Goal: Task Accomplishment & Management: Manage account settings

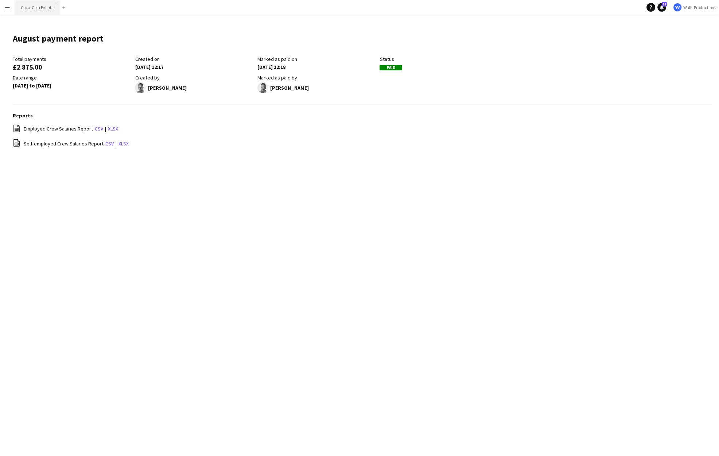
click at [25, 7] on button "Coca-Cola Events Close" at bounding box center [37, 7] width 45 height 14
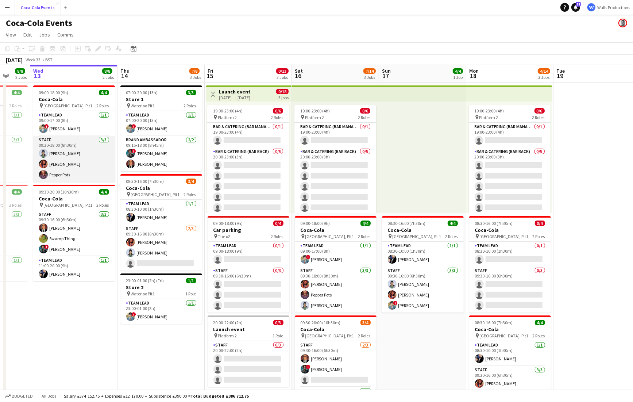
scroll to position [0, 231]
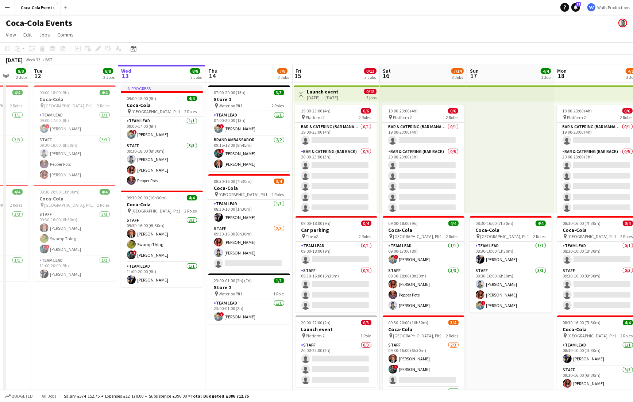
click at [9, 11] on button "Menu" at bounding box center [7, 7] width 15 height 15
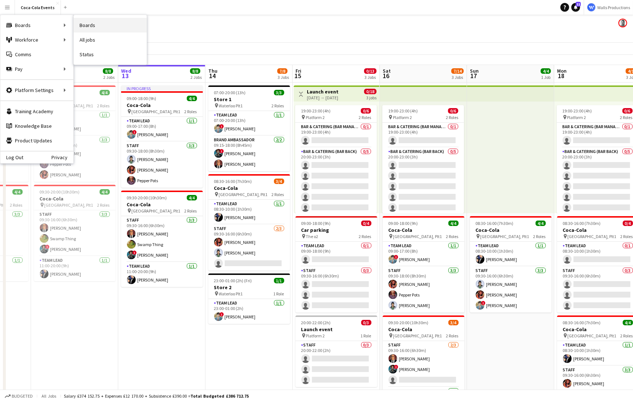
click at [87, 25] on link "Boards" at bounding box center [110, 25] width 73 height 15
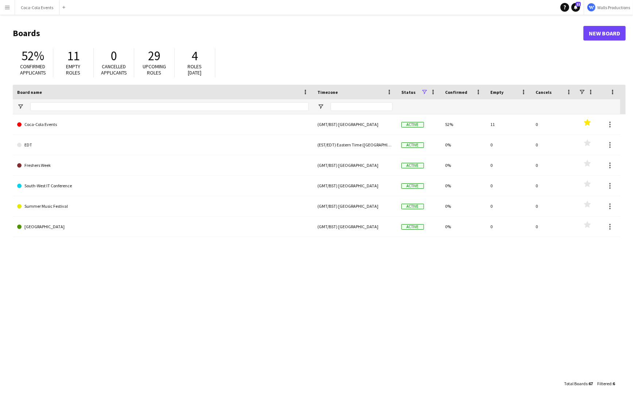
click at [7, 7] on app-icon "Menu" at bounding box center [7, 7] width 6 height 6
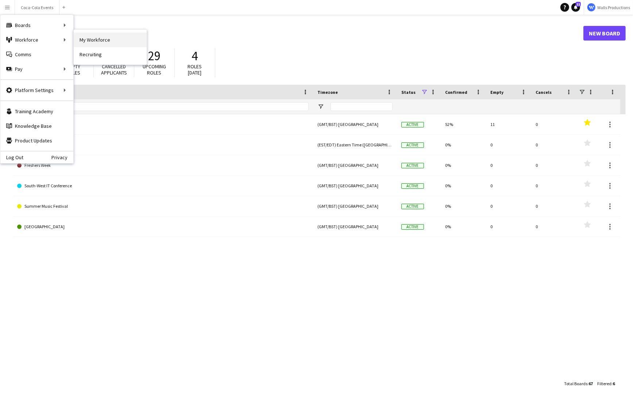
click at [83, 36] on link "My Workforce" at bounding box center [110, 39] width 73 height 15
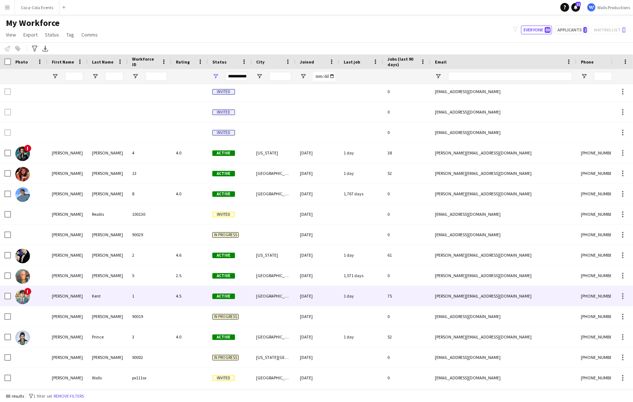
scroll to position [48, 0]
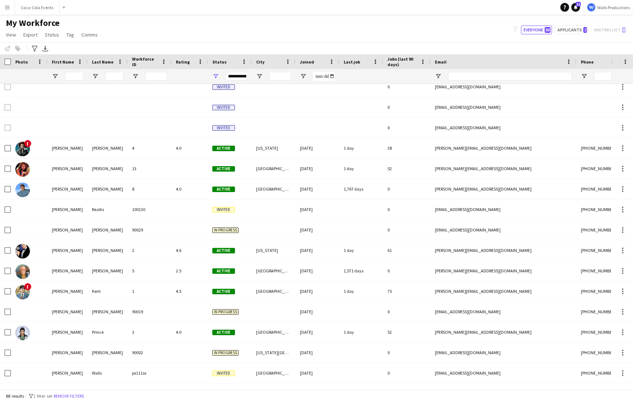
click at [9, 7] on app-icon "Menu" at bounding box center [7, 7] width 6 height 6
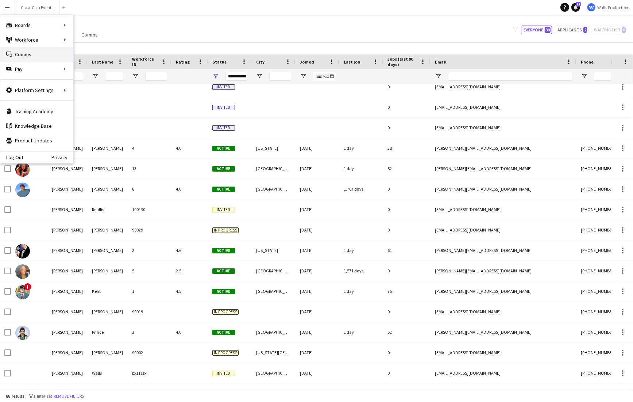
click at [22, 53] on link "Comms Comms" at bounding box center [36, 54] width 73 height 15
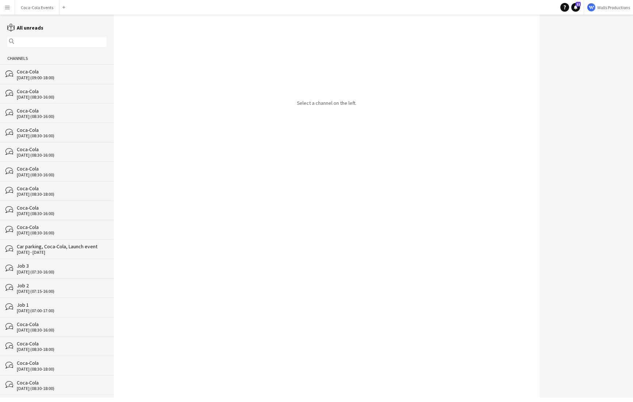
click at [29, 74] on div "Coca-Cola" at bounding box center [62, 71] width 90 height 7
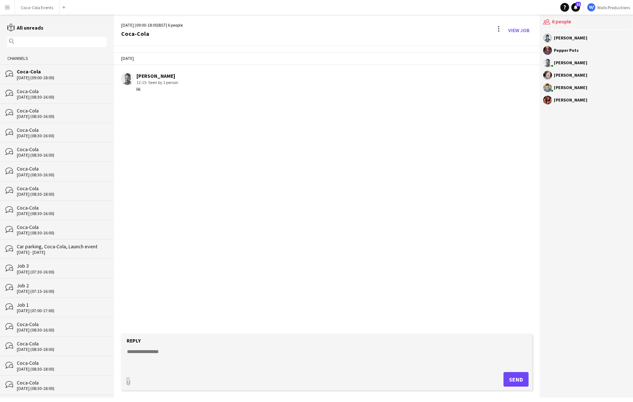
click at [5, 7] on app-icon "Menu" at bounding box center [7, 7] width 6 height 6
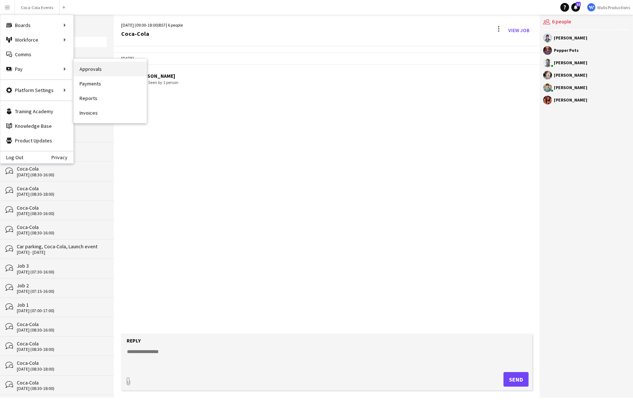
click at [98, 66] on link "Approvals" at bounding box center [110, 69] width 73 height 15
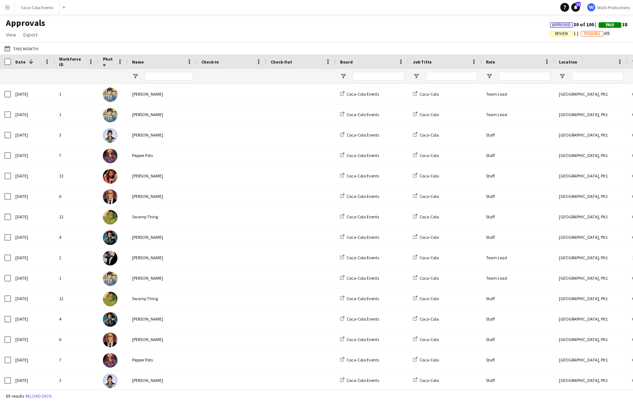
click at [6, 8] on app-icon "Menu" at bounding box center [7, 7] width 6 height 6
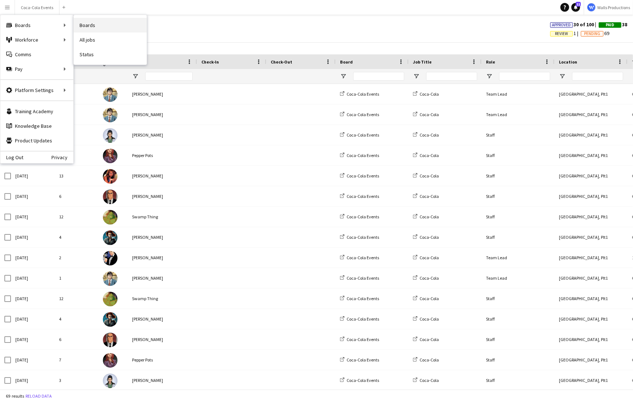
click at [86, 24] on link "Boards" at bounding box center [110, 25] width 73 height 15
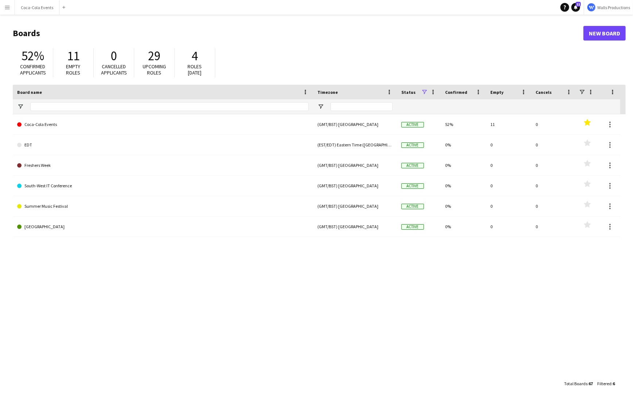
click at [5, 10] on button "Menu" at bounding box center [7, 7] width 15 height 15
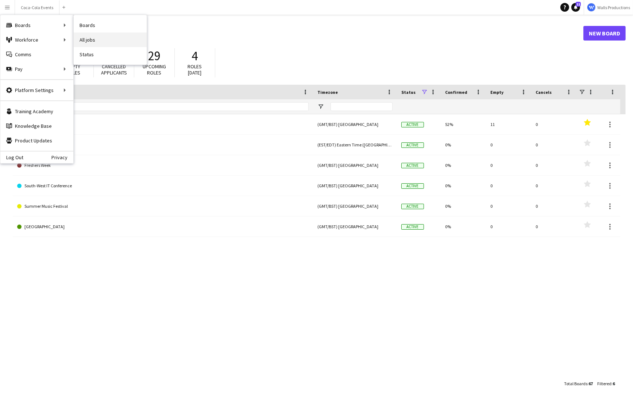
click at [94, 40] on link "All jobs" at bounding box center [110, 39] width 73 height 15
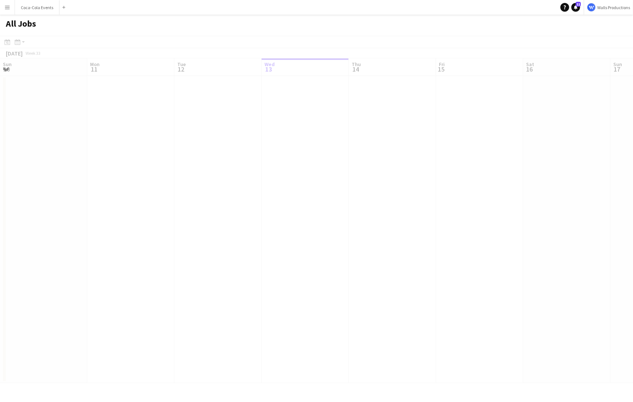
scroll to position [0, 174]
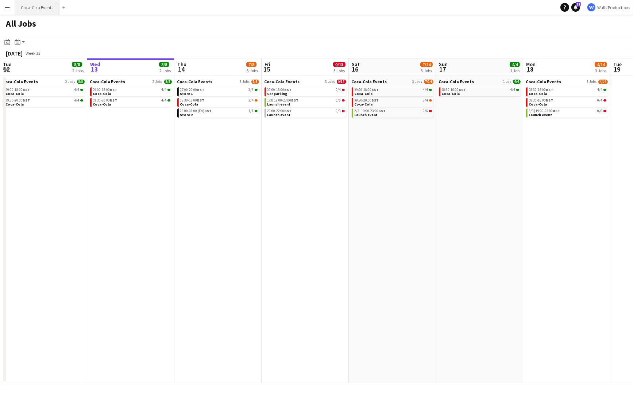
click at [40, 13] on button "Coca-Cola Events Close" at bounding box center [37, 7] width 45 height 14
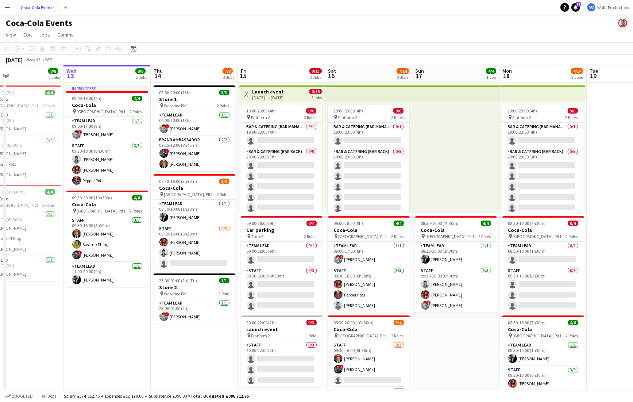
scroll to position [0, 212]
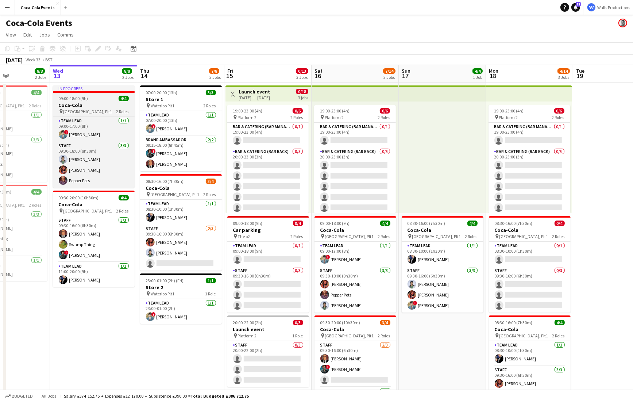
click at [89, 101] on app-job-card "In progress 09:00-18:00 (9h) 4/4 Coca-Cola pin Waterloo, Plt1 2 Roles Team Lead…" at bounding box center [94, 136] width 82 height 102
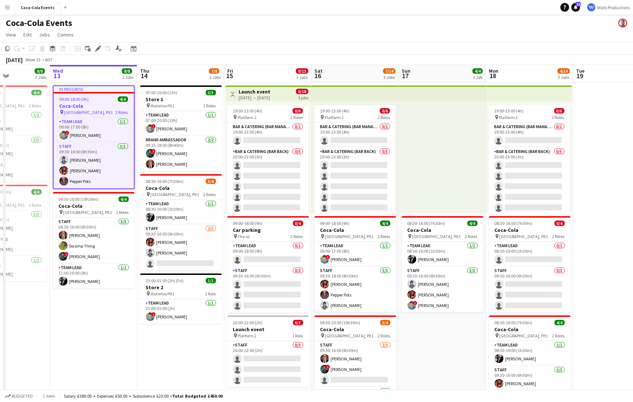
click at [258, 95] on div "[DATE] → [DATE]" at bounding box center [255, 97] width 32 height 5
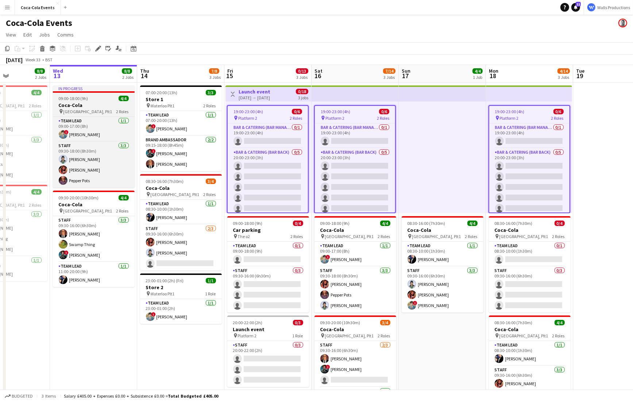
click at [72, 102] on h3 "Coca-Cola" at bounding box center [94, 105] width 82 height 7
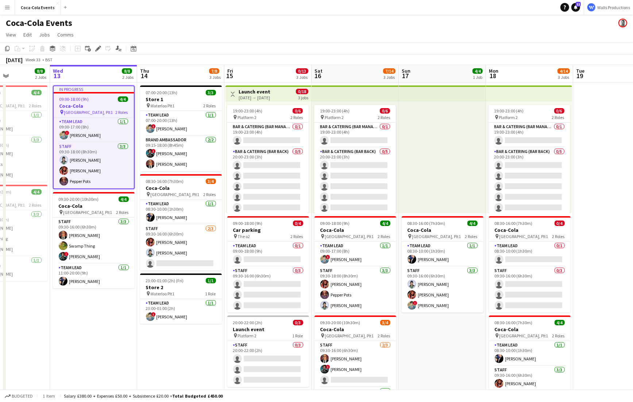
click at [270, 96] on div "[DATE] → [DATE]" at bounding box center [255, 97] width 32 height 5
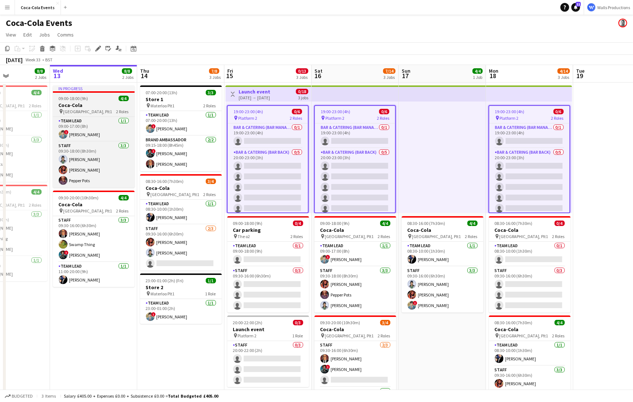
click at [87, 103] on h3 "Coca-Cola" at bounding box center [94, 105] width 82 height 7
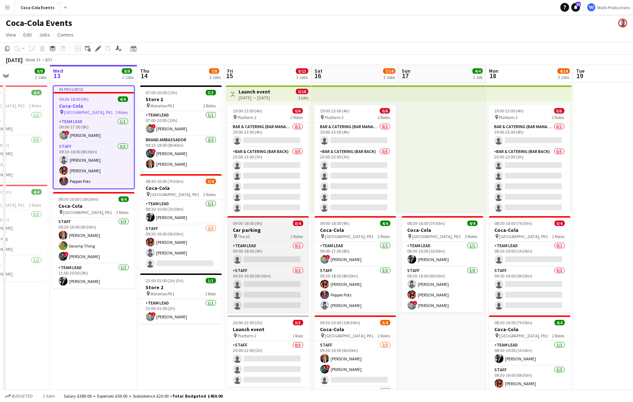
click at [292, 221] on div "09:00-18:00 (9h) 0/4" at bounding box center [268, 222] width 82 height 5
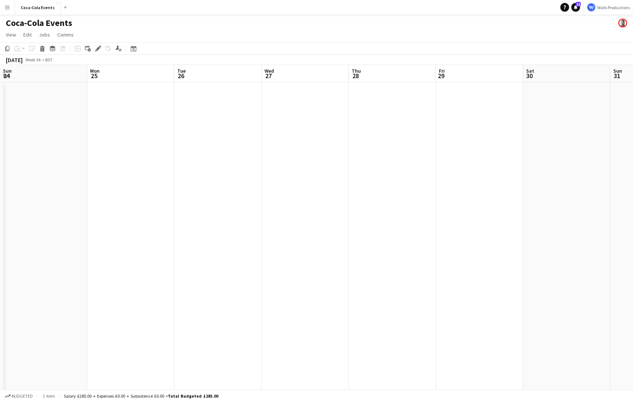
scroll to position [0, 349]
click at [138, 140] on app-date-cell at bounding box center [130, 254] width 87 height 345
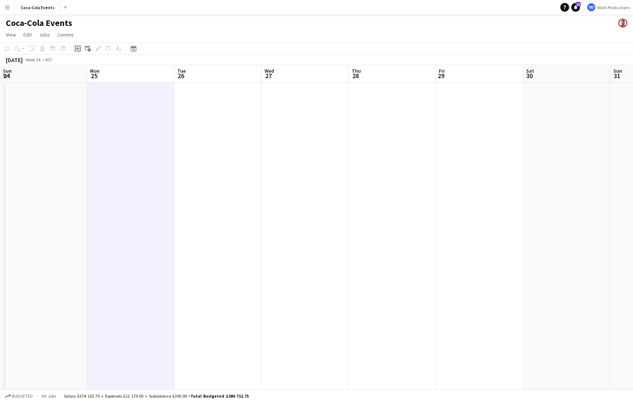
click at [77, 49] on icon at bounding box center [77, 48] width 3 height 3
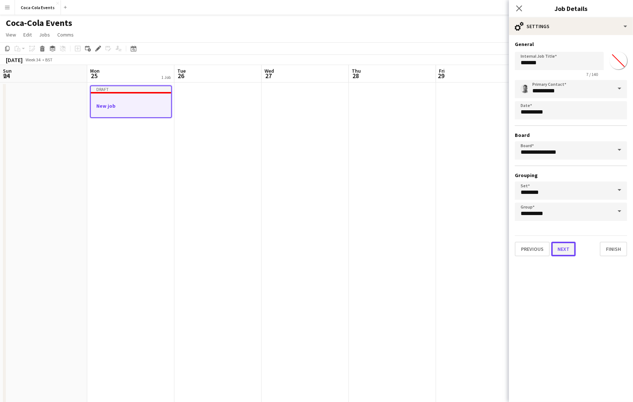
click at [561, 250] on button "Next" at bounding box center [563, 249] width 24 height 15
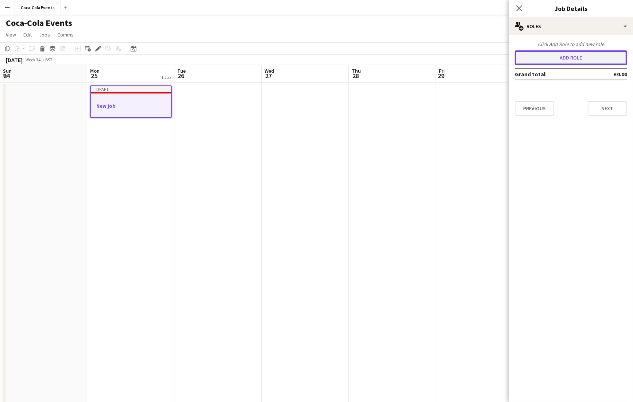
click at [567, 59] on button "Add role" at bounding box center [571, 57] width 112 height 15
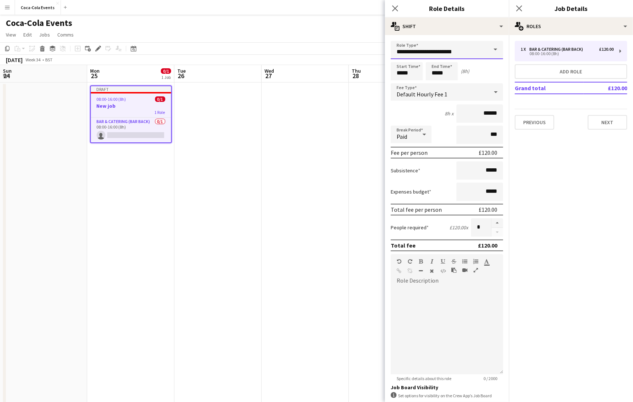
click at [478, 55] on input "**********" at bounding box center [447, 50] width 112 height 18
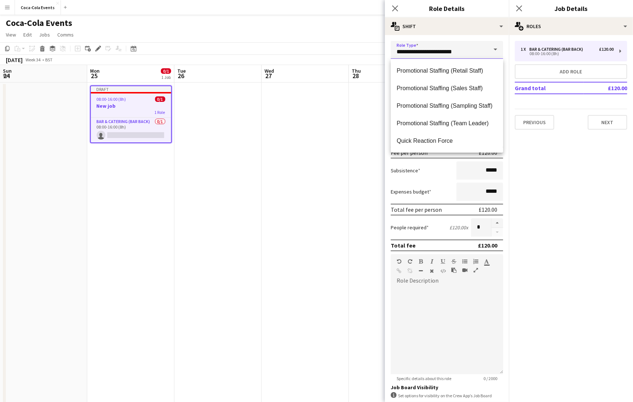
scroll to position [315, 0]
click at [425, 125] on span "Team Lead" at bounding box center [447, 123] width 101 height 7
type input "*********"
type input "******"
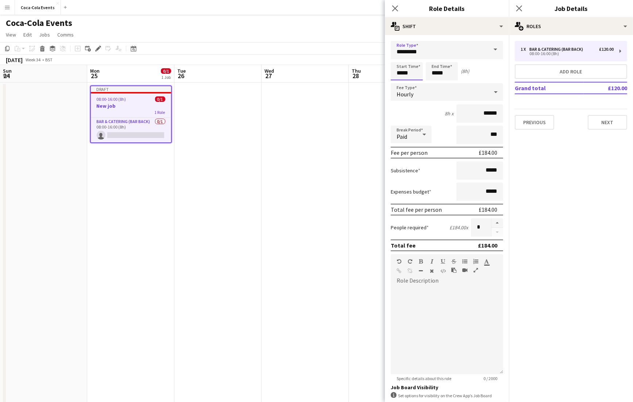
click at [397, 73] on input "*****" at bounding box center [407, 71] width 32 height 18
type input "*****"
click at [400, 58] on div at bounding box center [399, 58] width 15 height 7
click at [479, 74] on div "Start Time ***** End Time ***** (7h)" at bounding box center [447, 71] width 112 height 18
click at [444, 88] on div "Hourly" at bounding box center [440, 92] width 98 height 18
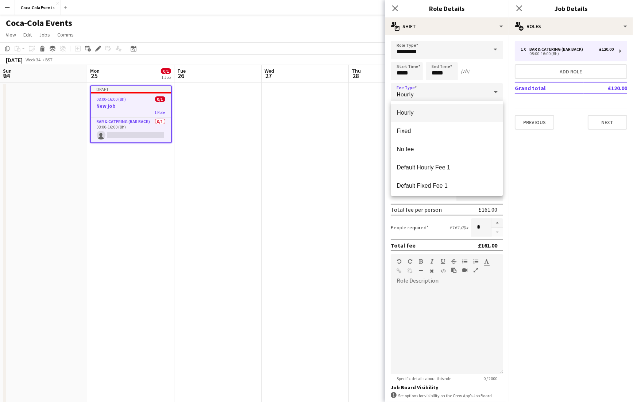
click at [562, 177] on div at bounding box center [316, 201] width 633 height 402
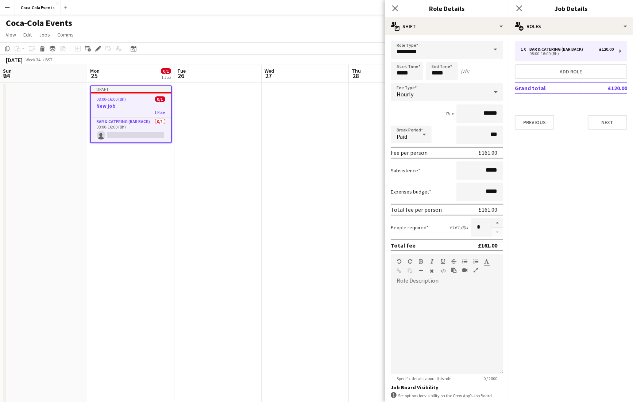
drag, startPoint x: 431, startPoint y: 193, endPoint x: 389, endPoint y: 167, distance: 50.0
click at [389, 167] on form "Role Type ********* Start Time ***** End Time ***** (7h) Fee Type Hourly 7h x *…" at bounding box center [447, 249] width 124 height 416
click at [437, 200] on div "Expenses budget *****" at bounding box center [447, 191] width 112 height 18
drag, startPoint x: 480, startPoint y: 227, endPoint x: 476, endPoint y: 227, distance: 4.0
click at [476, 227] on input "*" at bounding box center [481, 227] width 20 height 18
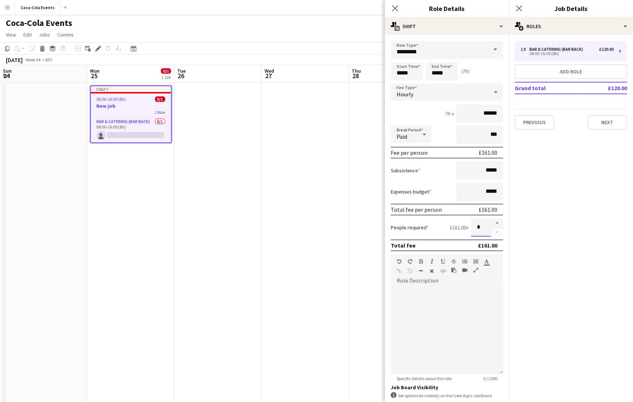
click at [483, 230] on input "*" at bounding box center [481, 227] width 20 height 18
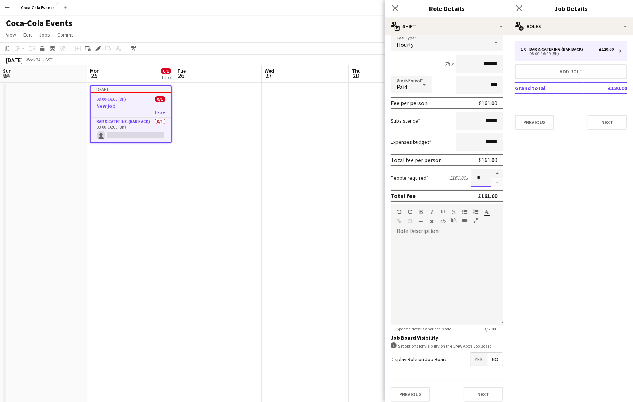
scroll to position [55, 0]
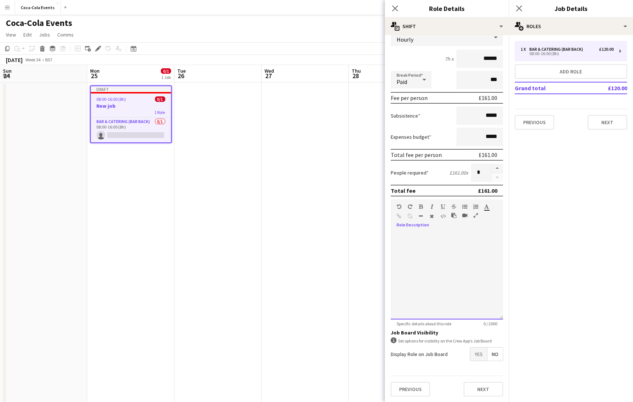
click at [431, 243] on div at bounding box center [447, 276] width 112 height 88
click at [479, 354] on span "Yes" at bounding box center [478, 353] width 17 height 13
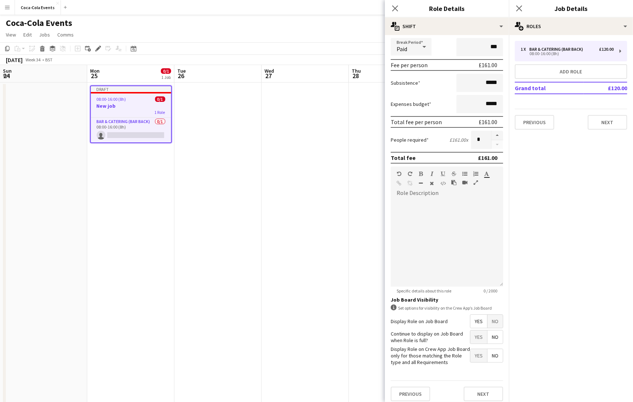
scroll to position [92, 0]
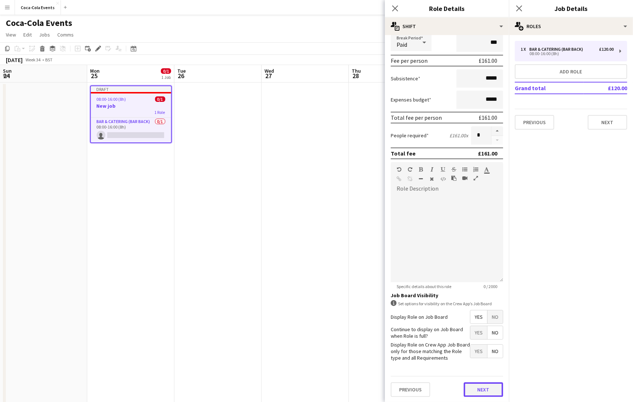
click at [481, 387] on button "Next" at bounding box center [483, 389] width 39 height 15
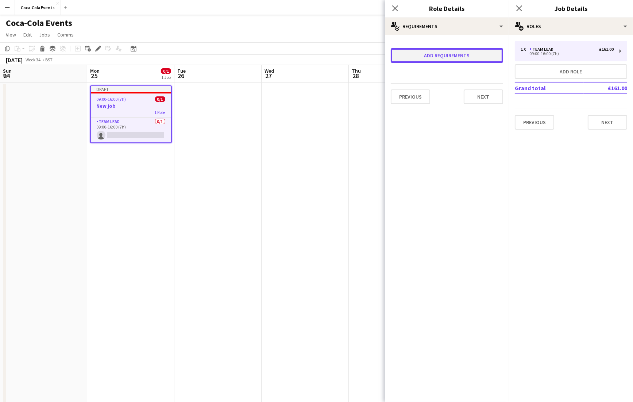
click at [442, 55] on button "Add requirements" at bounding box center [447, 55] width 112 height 15
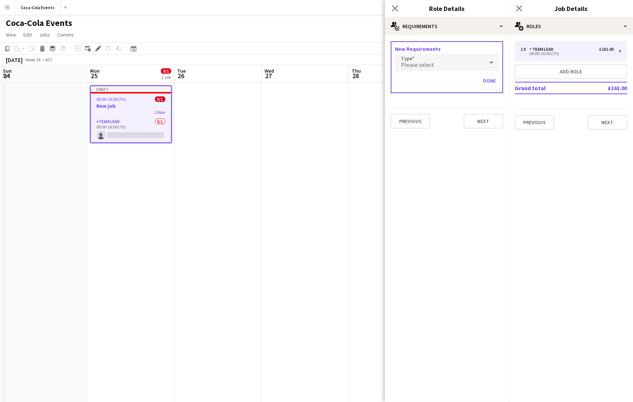
click at [435, 63] on div "Please select" at bounding box center [439, 63] width 89 height 18
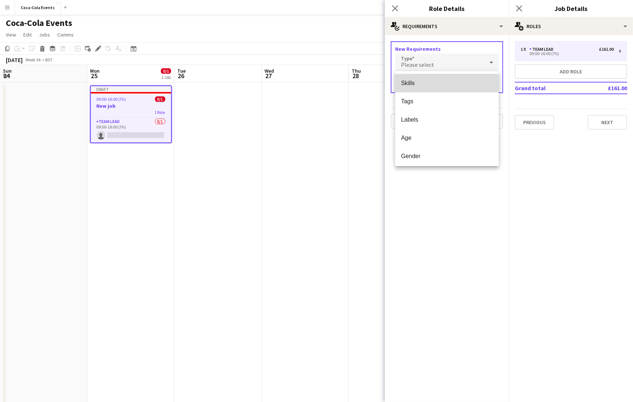
click at [411, 83] on span "Skills" at bounding box center [447, 83] width 92 height 7
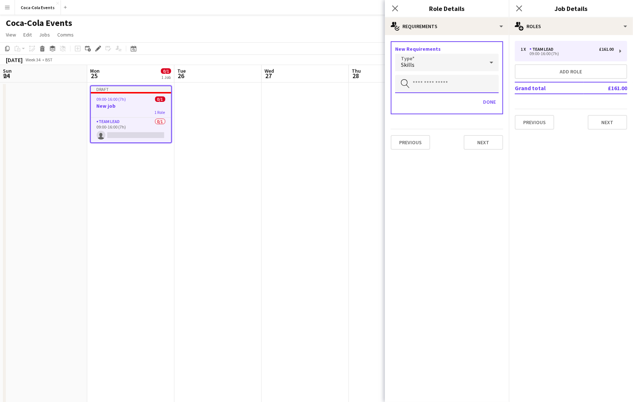
click at [420, 83] on input "text" at bounding box center [447, 84] width 104 height 18
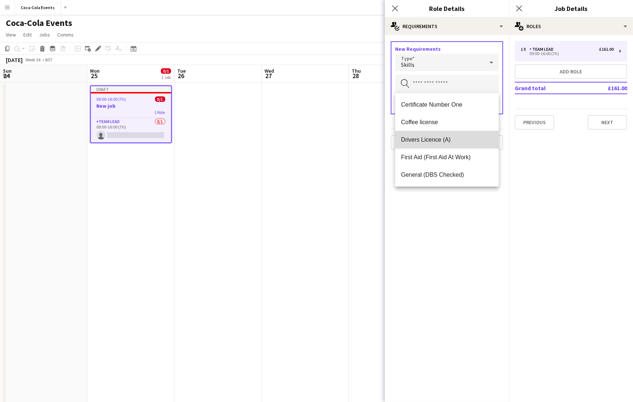
click at [442, 139] on span "Drivers Licence (A)" at bounding box center [447, 139] width 92 height 7
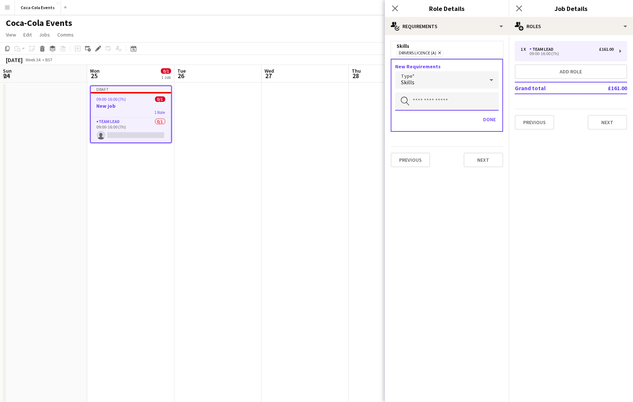
click at [441, 96] on input "text" at bounding box center [447, 101] width 104 height 18
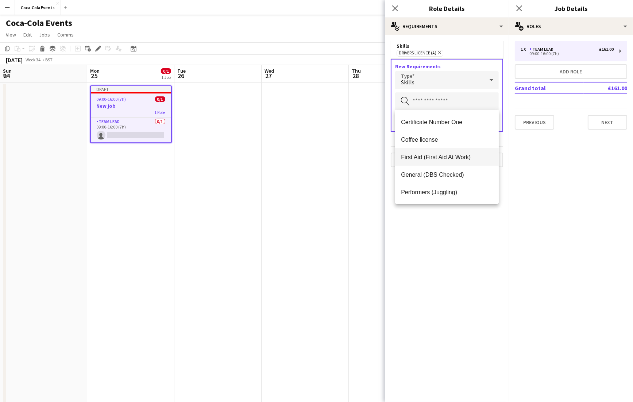
click at [428, 161] on mat-option "First Aid (First Aid At Work)" at bounding box center [447, 157] width 104 height 18
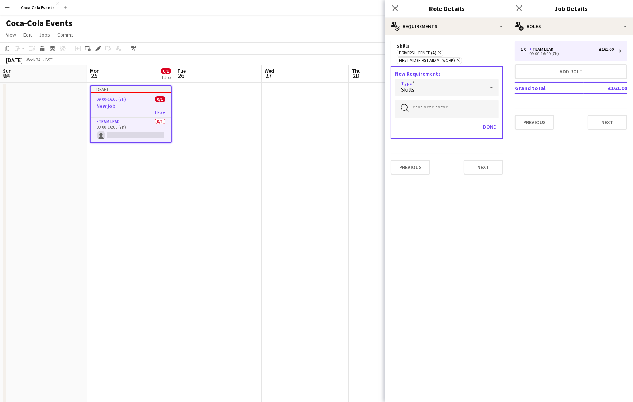
click at [437, 85] on div "Skills" at bounding box center [439, 87] width 89 height 18
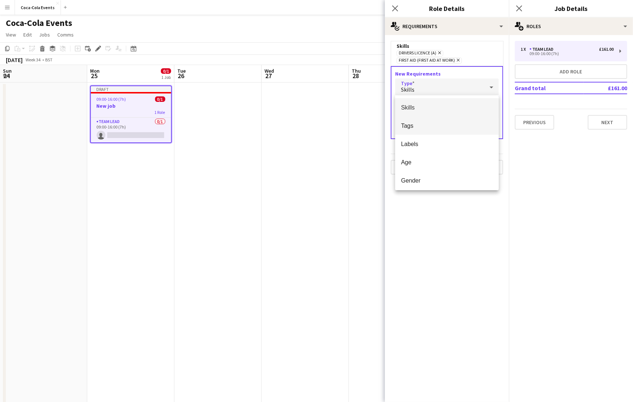
click at [424, 123] on span "Tags" at bounding box center [447, 125] width 92 height 7
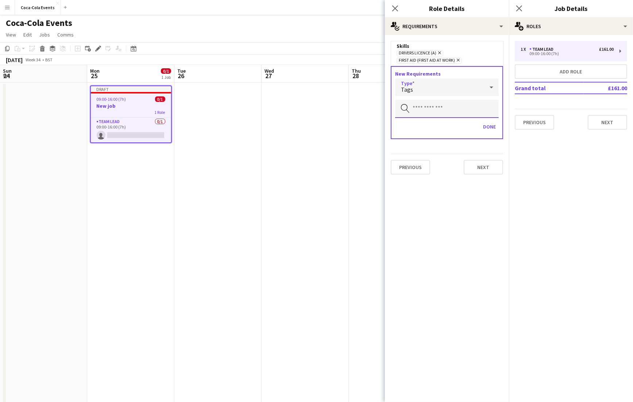
click at [423, 111] on input "text" at bounding box center [447, 109] width 104 height 18
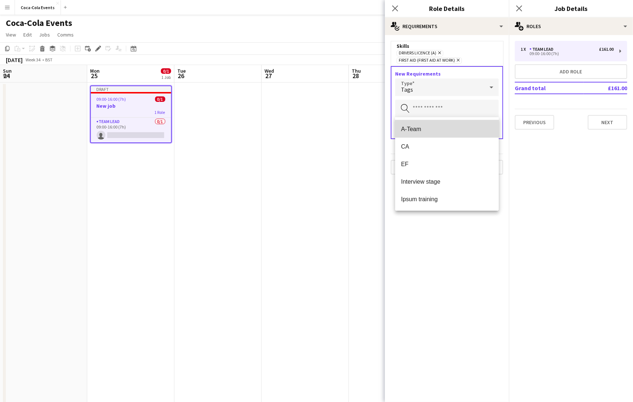
click at [420, 129] on span "A-Team" at bounding box center [447, 129] width 92 height 7
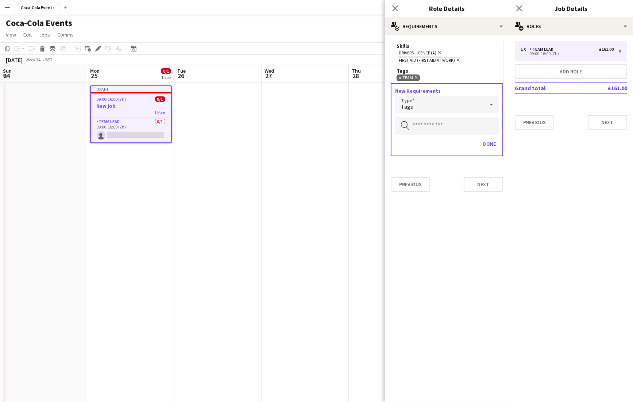
click at [419, 107] on div "Tags" at bounding box center [439, 105] width 89 height 18
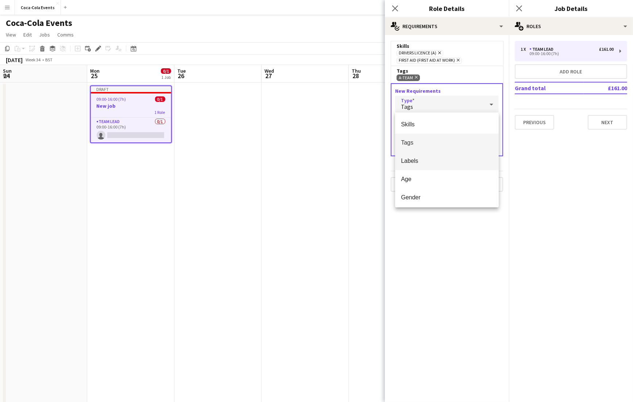
click at [420, 157] on mat-option "Labels" at bounding box center [447, 161] width 104 height 18
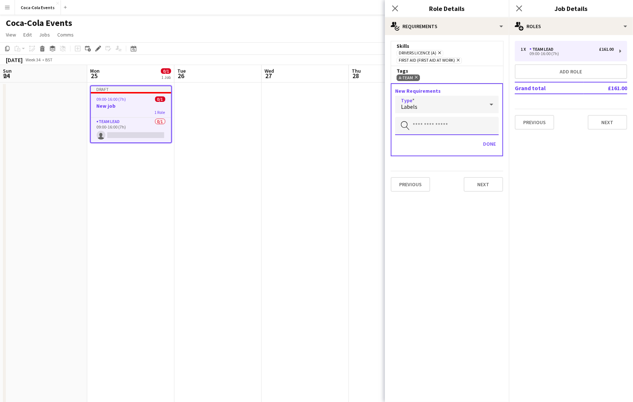
click at [422, 127] on input "text" at bounding box center [447, 126] width 104 height 18
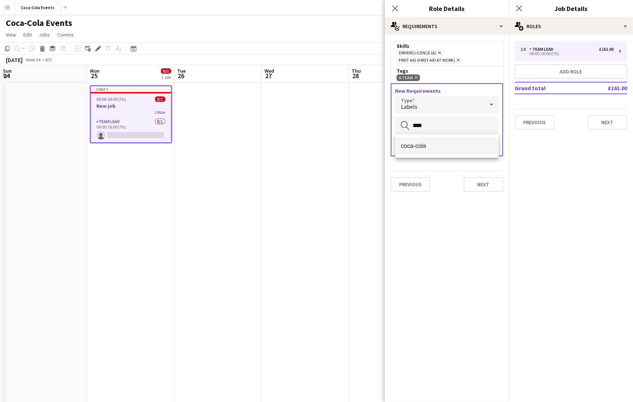
type input "****"
click at [411, 150] on mat-option "coca-cola" at bounding box center [447, 146] width 104 height 18
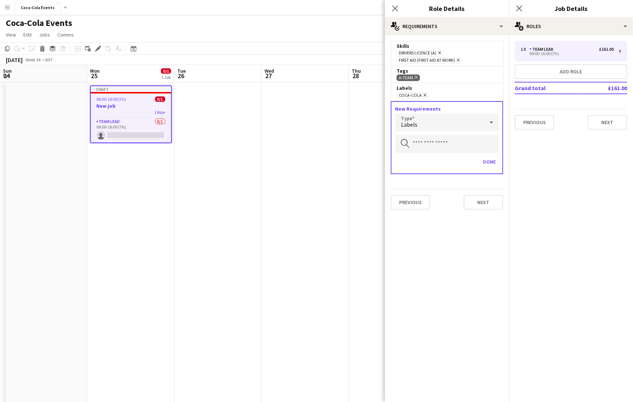
drag, startPoint x: 439, startPoint y: 93, endPoint x: 397, endPoint y: 87, distance: 42.8
click at [397, 87] on div "Labels coca-cola Remove" at bounding box center [447, 92] width 112 height 18
click at [436, 87] on div "Labels" at bounding box center [447, 88] width 101 height 7
click at [395, 7] on icon "Close pop-in" at bounding box center [394, 8] width 7 height 7
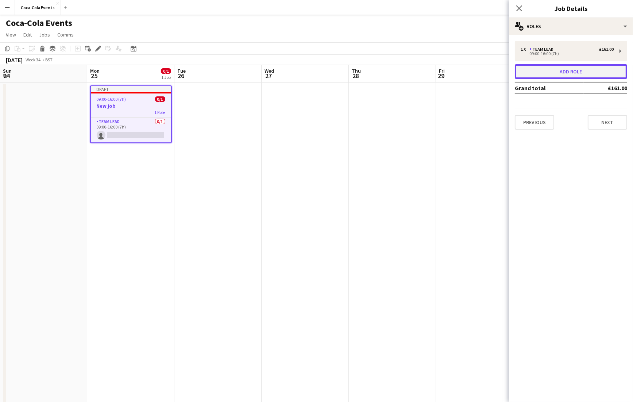
click at [558, 73] on button "Add role" at bounding box center [571, 71] width 112 height 15
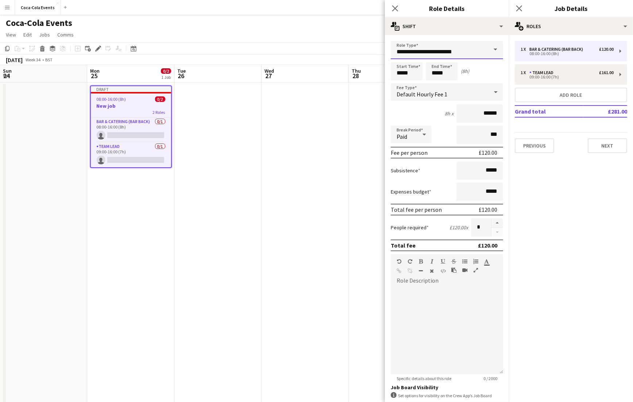
click at [451, 51] on input "**********" at bounding box center [447, 50] width 112 height 18
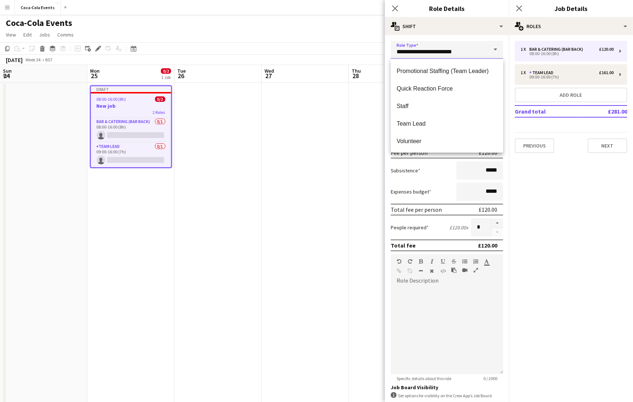
scroll to position [315, 0]
click at [421, 107] on span "Staff" at bounding box center [447, 105] width 101 height 7
type input "*****"
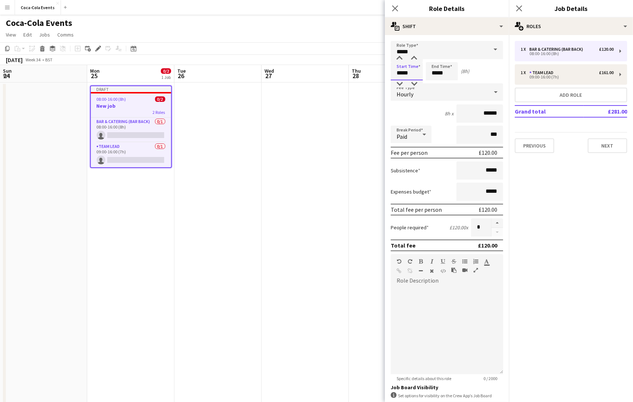
click at [400, 73] on input "*****" at bounding box center [407, 71] width 32 height 18
click at [399, 59] on div at bounding box center [399, 58] width 15 height 7
type input "*****"
click at [399, 59] on div at bounding box center [399, 58] width 15 height 7
click at [429, 94] on div "Hourly" at bounding box center [440, 92] width 98 height 18
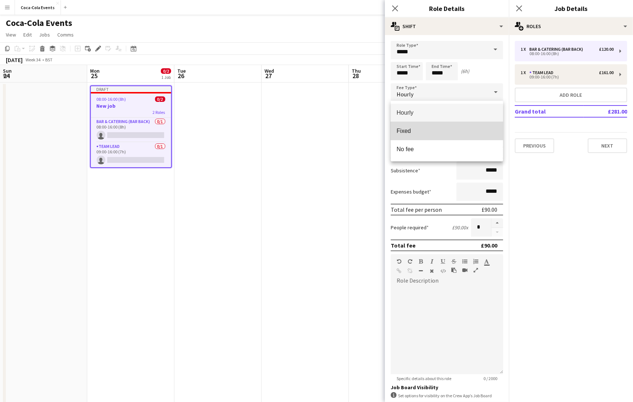
click at [426, 131] on span "Fixed" at bounding box center [447, 130] width 101 height 7
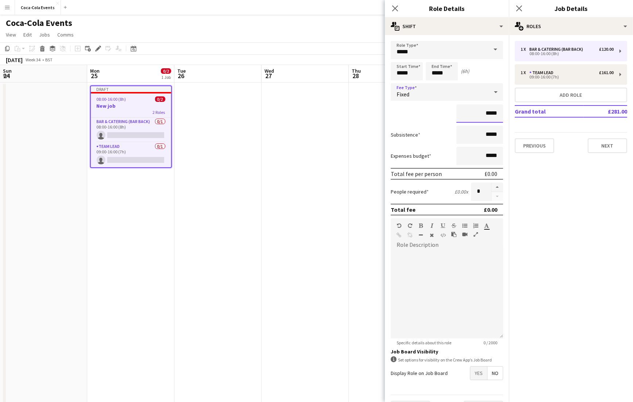
click at [487, 112] on input "*****" at bounding box center [479, 113] width 47 height 18
type input "*******"
click at [497, 187] on button "button" at bounding box center [497, 186] width 12 height 9
type input "*"
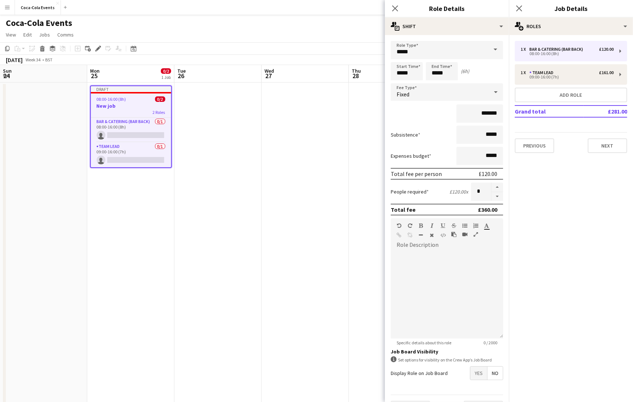
drag, startPoint x: 500, startPoint y: 210, endPoint x: 475, endPoint y: 211, distance: 25.2
click at [475, 211] on div "Total fee £360.00" at bounding box center [447, 210] width 112 height 12
click at [395, 6] on icon "Close pop-in" at bounding box center [394, 8] width 7 height 7
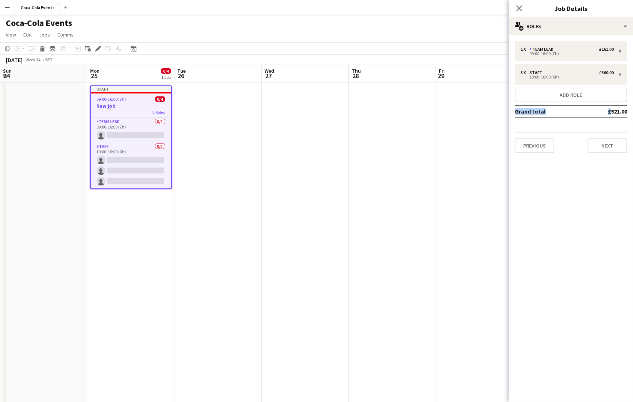
drag, startPoint x: 604, startPoint y: 109, endPoint x: 632, endPoint y: 110, distance: 27.7
click at [632, 110] on div "1 x Team Lead £161.00 09:00-16:00 (7h) 3 x Staff £360.00 10:00-16:00 (6h) Add r…" at bounding box center [571, 97] width 124 height 112
click at [582, 232] on mat-expansion-panel "pencil3 General details 1 x Team Lead £161.00 09:00-16:00 (7h) 3 x Staff £360.0…" at bounding box center [571, 218] width 124 height 367
click at [607, 145] on button "Next" at bounding box center [607, 145] width 39 height 15
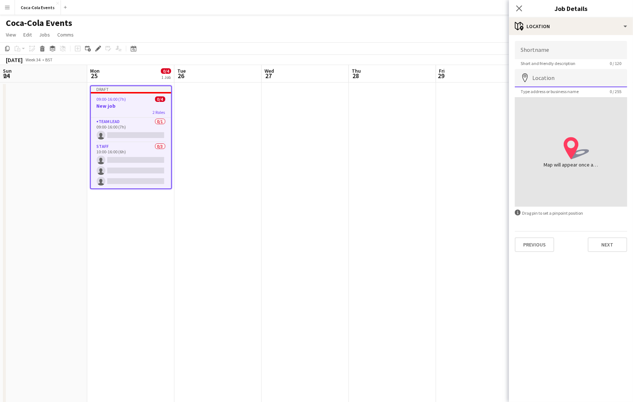
click at [540, 73] on input "Location" at bounding box center [571, 78] width 112 height 18
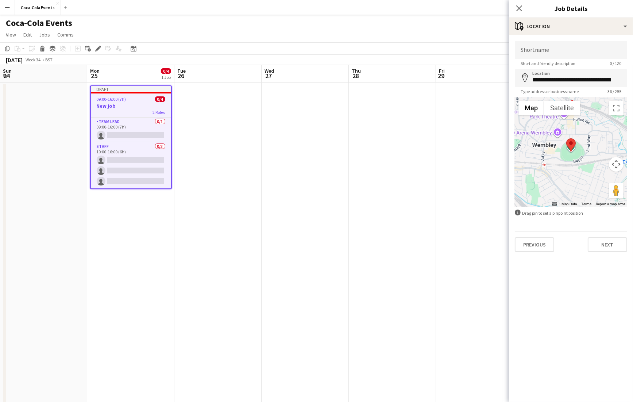
click at [590, 154] on div at bounding box center [571, 151] width 112 height 109
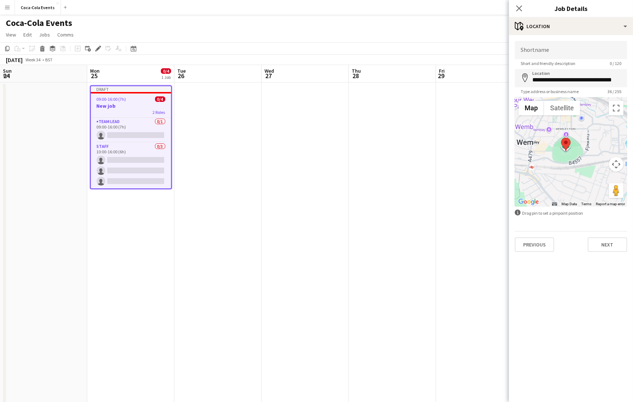
click at [590, 154] on div at bounding box center [571, 151] width 112 height 109
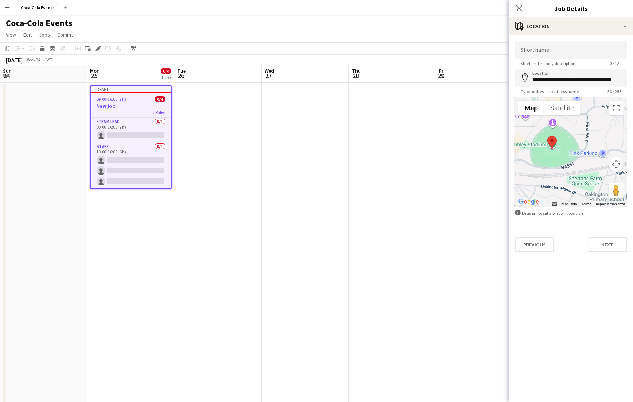
drag, startPoint x: 563, startPoint y: 155, endPoint x: 572, endPoint y: 163, distance: 12.2
click at [572, 163] on div at bounding box center [571, 151] width 112 height 109
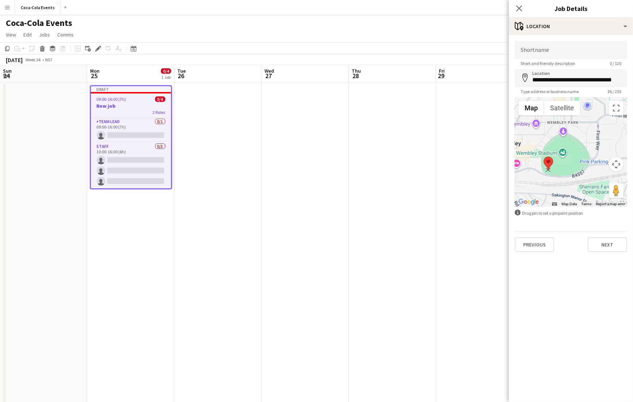
drag, startPoint x: 563, startPoint y: 148, endPoint x: 548, endPoint y: 162, distance: 19.6
click at [544, 157] on area at bounding box center [544, 157] width 0 height 0
type input "**********"
click at [551, 50] on input "Shortname" at bounding box center [571, 50] width 112 height 18
type input "**********"
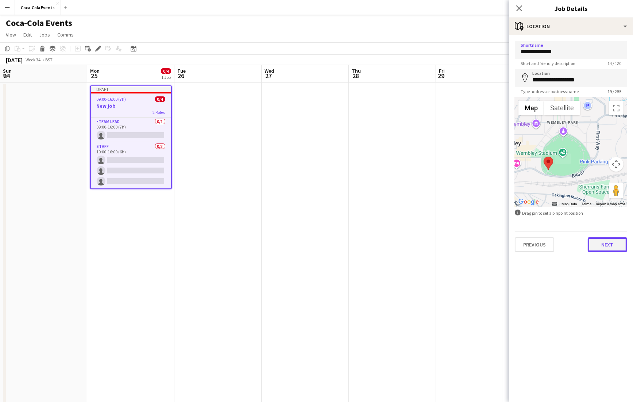
click at [601, 241] on button "Next" at bounding box center [607, 244] width 39 height 15
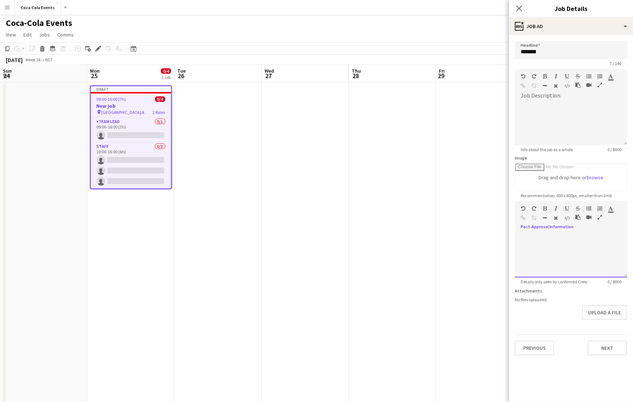
click at [570, 258] on div at bounding box center [571, 256] width 112 height 44
click at [605, 343] on button "Next" at bounding box center [607, 347] width 39 height 15
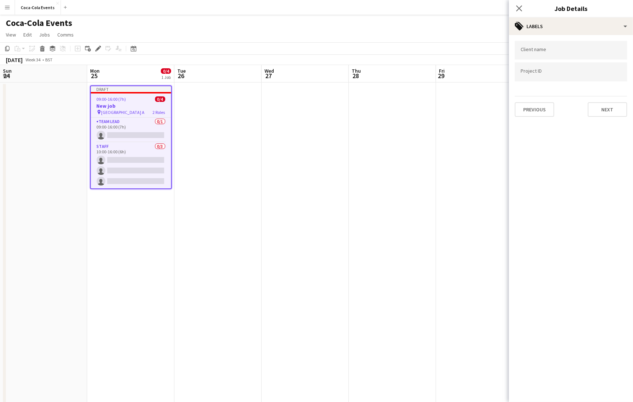
click at [535, 49] on form at bounding box center [571, 50] width 101 height 8
type input "****"
click at [533, 77] on div "coca-cola" at bounding box center [571, 73] width 112 height 18
click at [533, 77] on div at bounding box center [571, 72] width 112 height 19
type input "***"
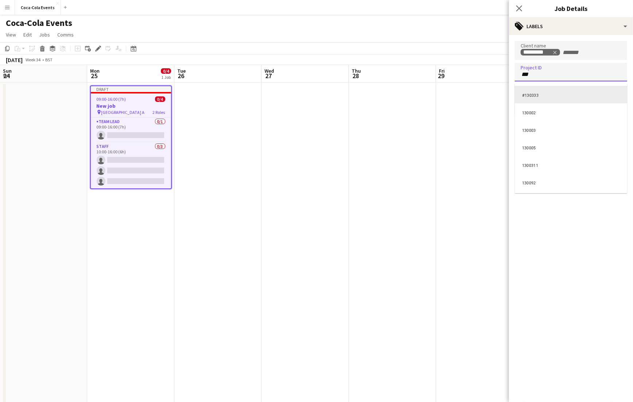
scroll to position [0, 0]
click at [533, 113] on div "130002" at bounding box center [571, 112] width 112 height 18
click at [521, 6] on icon at bounding box center [519, 8] width 7 height 7
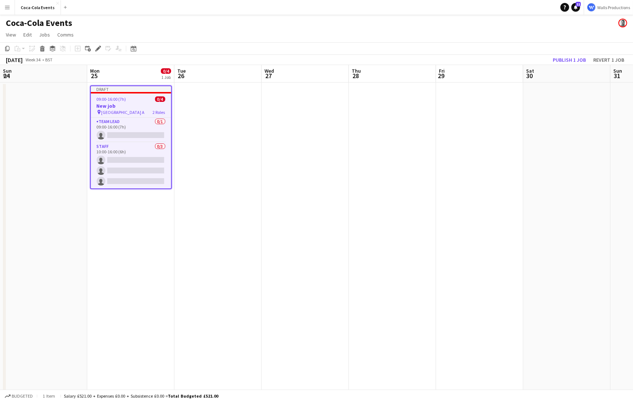
click at [116, 103] on h3 "New job" at bounding box center [131, 106] width 80 height 7
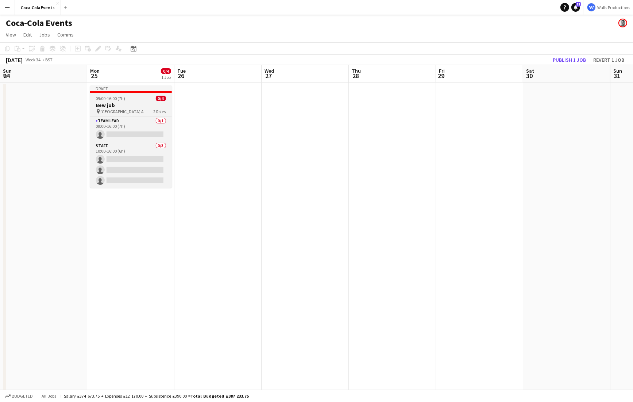
click at [116, 103] on h3 "New job" at bounding box center [131, 105] width 82 height 7
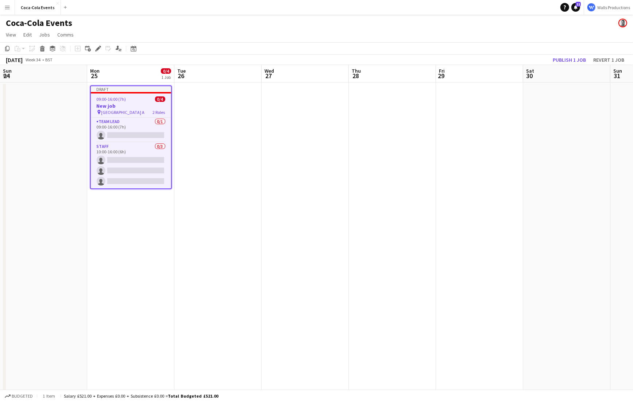
scroll to position [0, 349]
click at [183, 141] on app-date-cell at bounding box center [217, 254] width 87 height 345
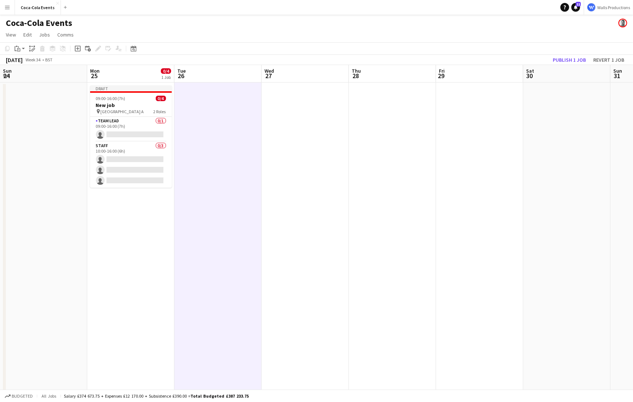
click at [436, 151] on app-date-cell at bounding box center [479, 254] width 87 height 345
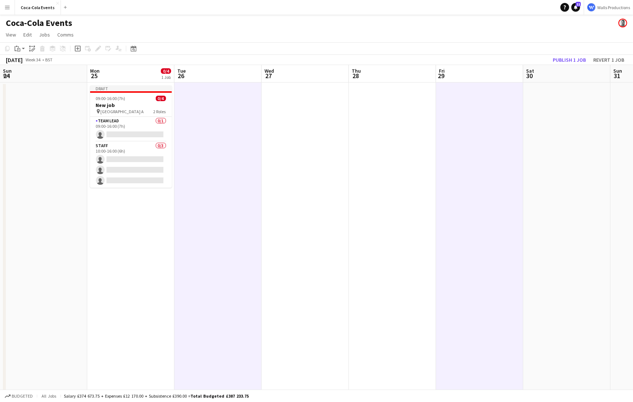
click at [416, 162] on app-date-cell at bounding box center [392, 254] width 87 height 345
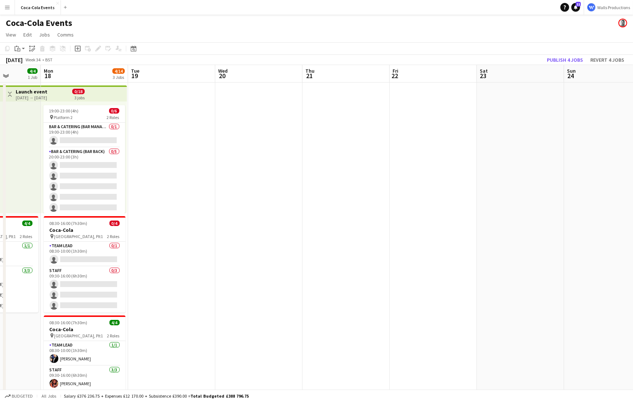
scroll to position [0, 160]
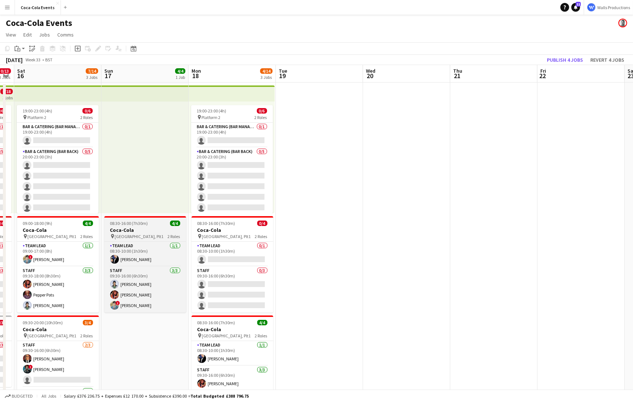
click at [139, 231] on h3 "Coca-Cola" at bounding box center [145, 230] width 82 height 7
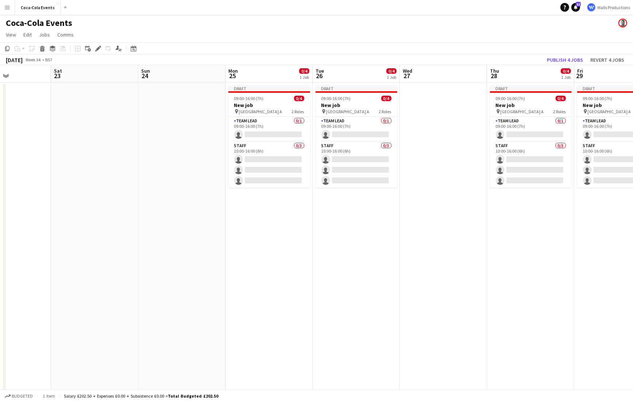
scroll to position [0, 286]
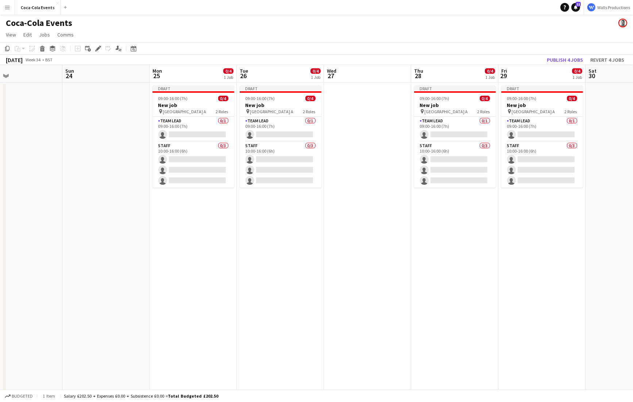
click at [379, 178] on app-date-cell at bounding box center [367, 254] width 87 height 345
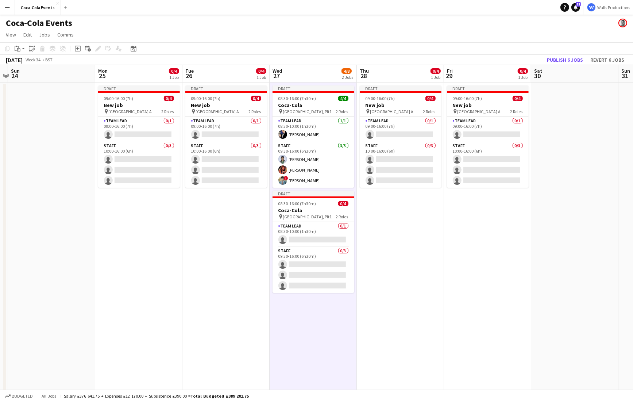
scroll to position [0, 195]
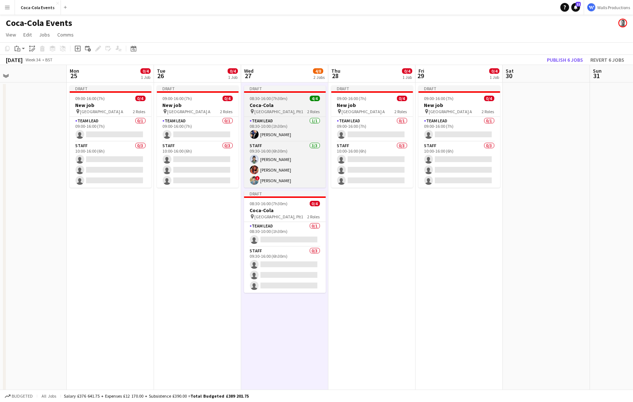
click at [284, 98] on span "08:30-16:00 (7h30m)" at bounding box center [269, 98] width 38 height 5
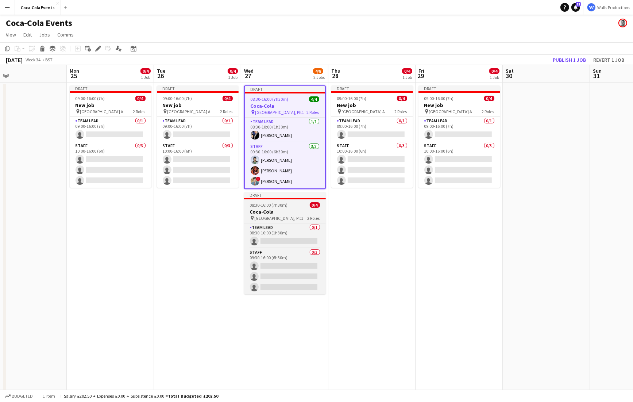
click at [269, 215] on span "[GEOGRAPHIC_DATA], Plt1" at bounding box center [279, 217] width 49 height 5
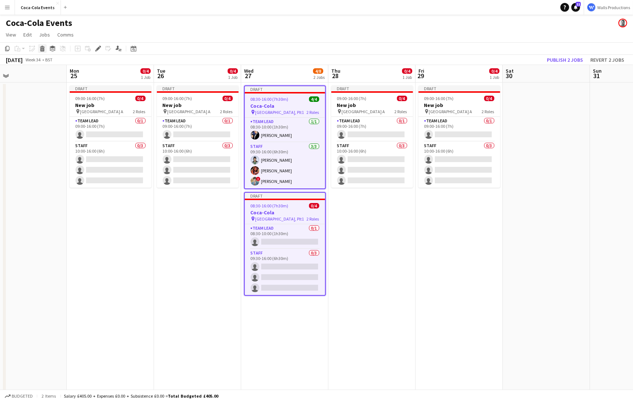
click at [42, 49] on icon at bounding box center [42, 50] width 4 height 4
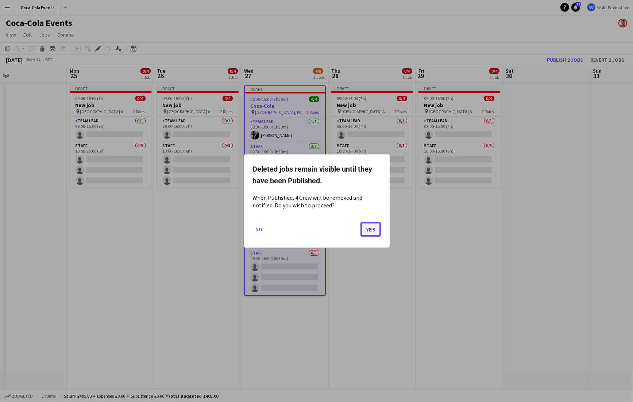
click at [368, 230] on button "Yes" at bounding box center [370, 229] width 20 height 15
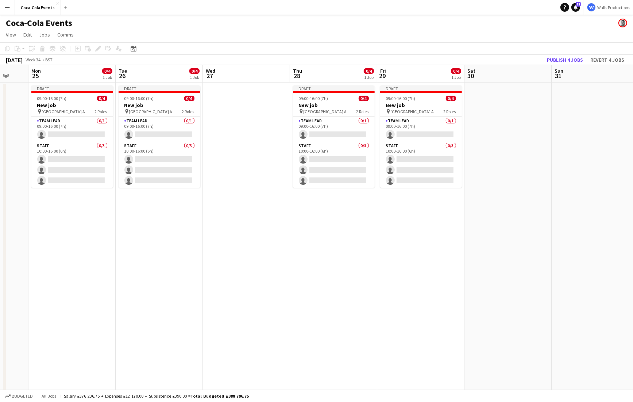
scroll to position [0, 234]
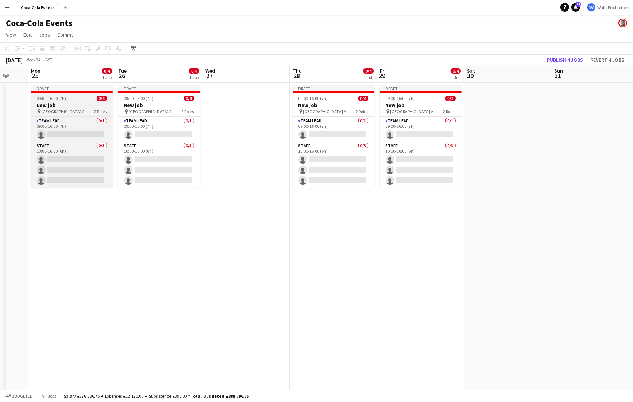
click at [52, 105] on h3 "New job" at bounding box center [72, 105] width 82 height 7
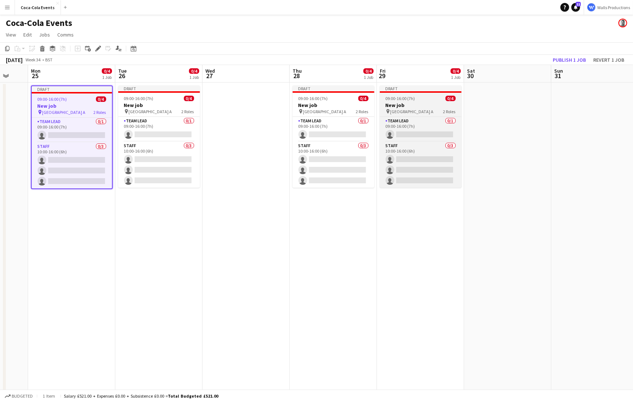
click at [412, 104] on h3 "New job" at bounding box center [421, 105] width 82 height 7
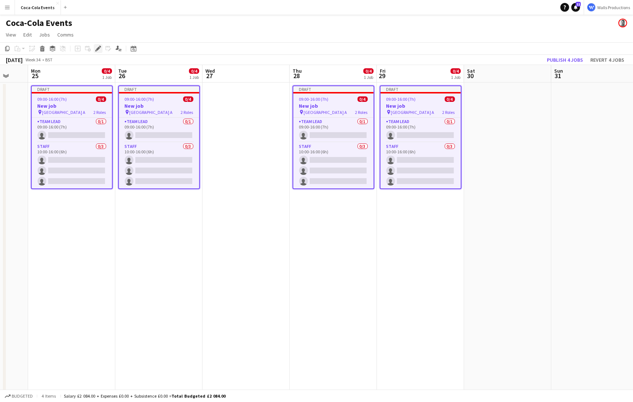
click at [100, 49] on icon "Edit" at bounding box center [98, 49] width 6 height 6
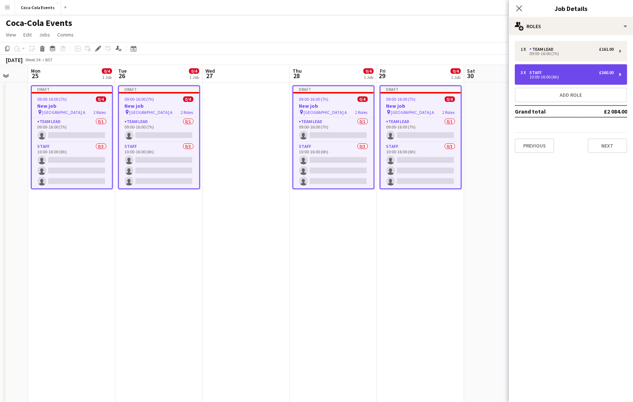
click at [587, 76] on div "10:00-16:00 (6h)" at bounding box center [567, 77] width 93 height 4
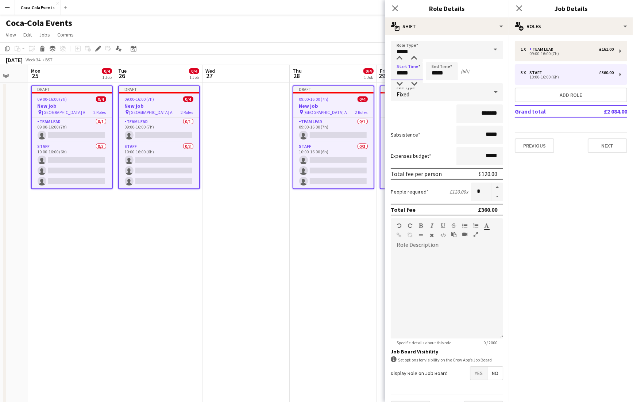
click at [400, 72] on input "*****" at bounding box center [407, 71] width 32 height 18
click at [402, 84] on div at bounding box center [399, 83] width 15 height 7
click at [414, 58] on div at bounding box center [414, 58] width 15 height 7
type input "*****"
click at [414, 58] on div at bounding box center [414, 58] width 15 height 7
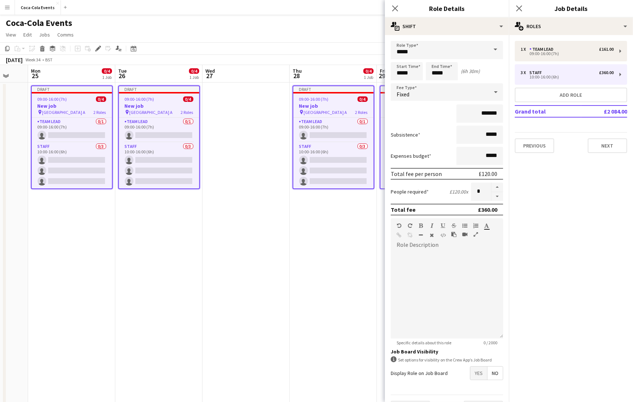
click at [140, 238] on app-date-cell "Draft 09:00-16:00 (7h) 0/4 New job pin Wembley Gate A 2 Roles Team Lead 0/1 09:…" at bounding box center [158, 254] width 87 height 345
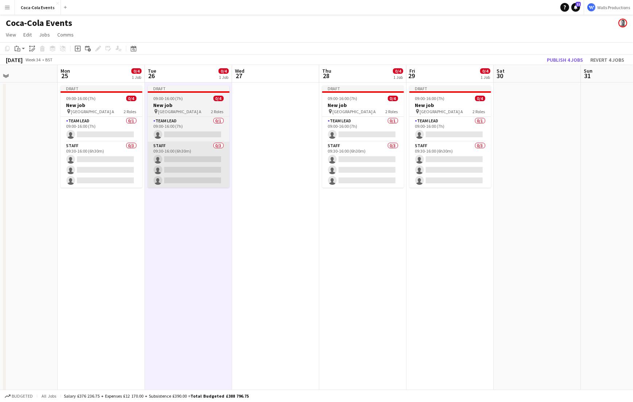
scroll to position [0, 197]
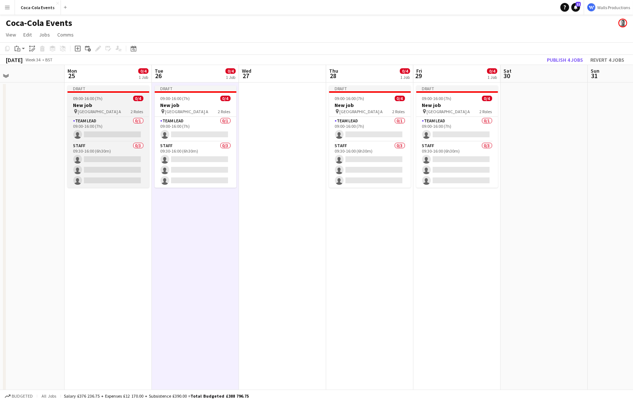
click at [110, 105] on h3 "New job" at bounding box center [108, 105] width 82 height 7
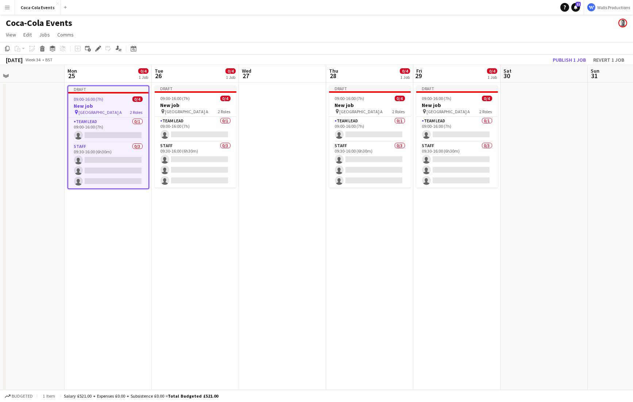
click at [112, 226] on app-date-cell "Draft 09:00-16:00 (7h) 0/4 New job pin Wembley Gate A 2 Roles Team Lead 0/1 09:…" at bounding box center [108, 254] width 87 height 345
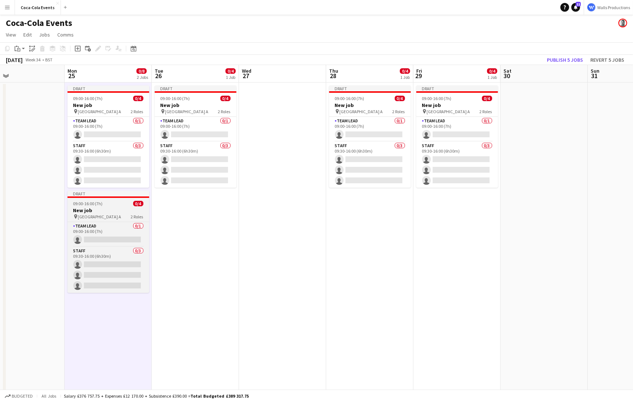
click at [103, 211] on h3 "New job" at bounding box center [108, 210] width 82 height 7
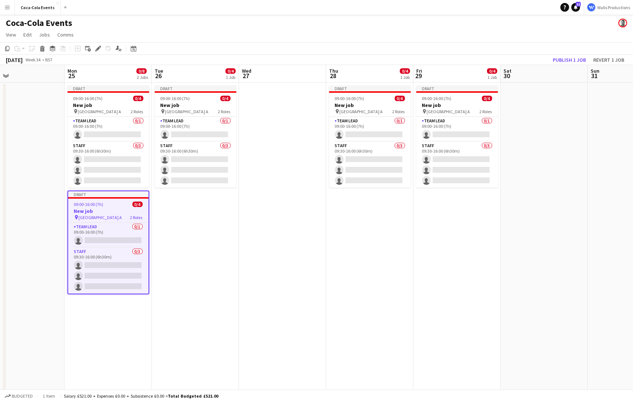
click at [198, 222] on app-date-cell "Draft 09:00-16:00 (7h) 0/4 New job pin Wembley Gate A 2 Roles Team Lead 0/1 09:…" at bounding box center [195, 254] width 87 height 345
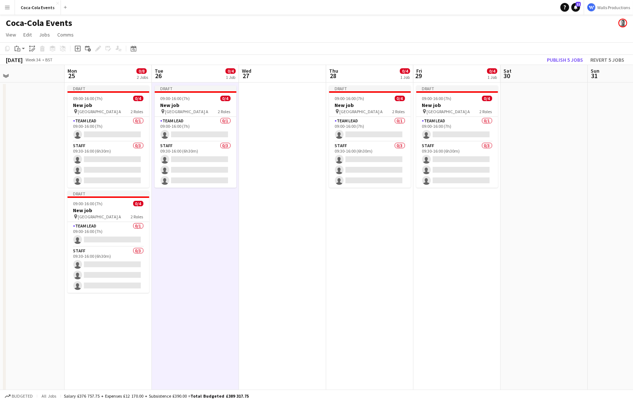
click at [352, 250] on app-date-cell "Draft 09:00-16:00 (7h) 0/4 New job pin Wembley Gate A 2 Roles Team Lead 0/1 09:…" at bounding box center [369, 254] width 87 height 345
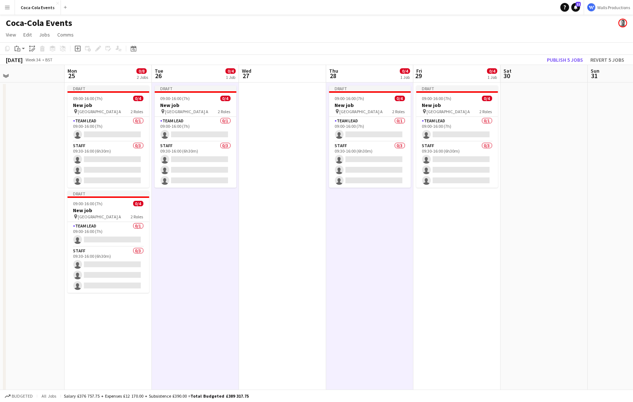
click at [429, 269] on app-date-cell "Draft 09:00-16:00 (7h) 0/4 New job pin Wembley Gate A 2 Roles Team Lead 0/1 09:…" at bounding box center [456, 254] width 87 height 345
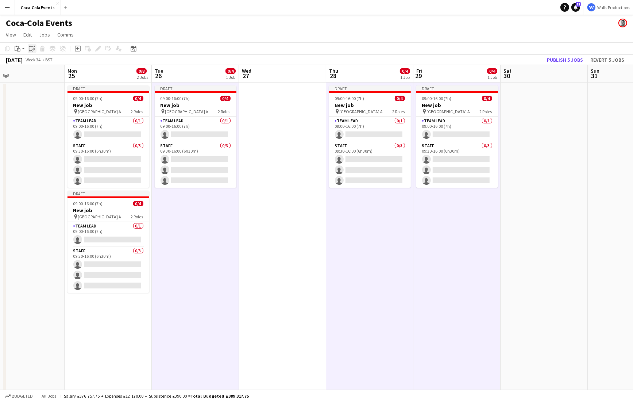
click at [34, 50] on icon at bounding box center [33, 49] width 3 height 3
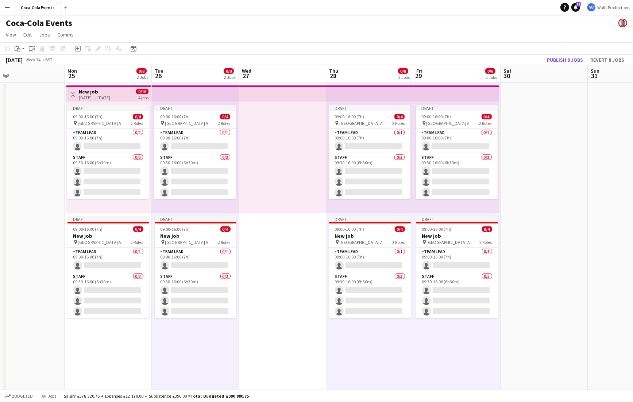
click at [224, 96] on app-top-bar at bounding box center [195, 93] width 87 height 16
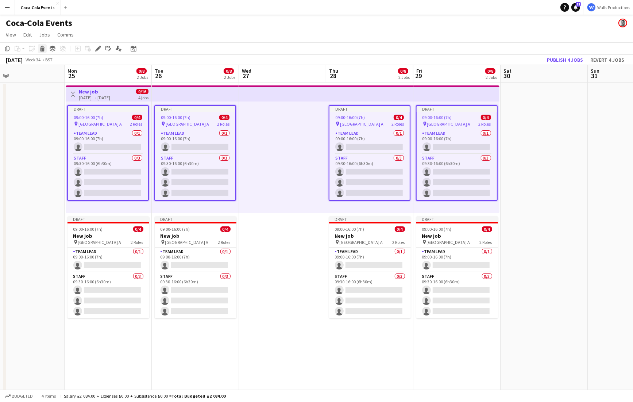
click at [43, 50] on icon at bounding box center [42, 50] width 4 height 4
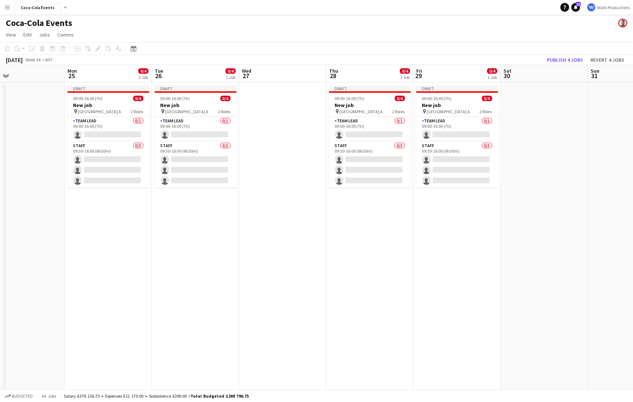
click at [100, 262] on app-date-cell "Draft 09:00-16:00 (7h) 0/4 New job pin Wembley Gate A 2 Roles Team Lead 0/1 09:…" at bounding box center [108, 254] width 87 height 345
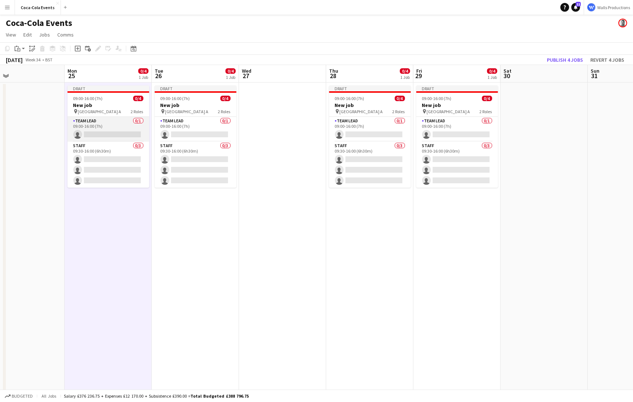
click at [101, 126] on app-card-role "Team Lead 0/1 09:00-16:00 (7h) single-neutral-actions" at bounding box center [108, 129] width 82 height 25
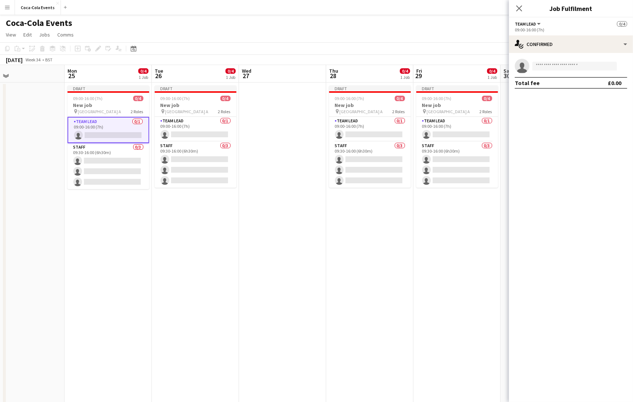
drag, startPoint x: 599, startPoint y: 11, endPoint x: 548, endPoint y: 10, distance: 51.4
click at [548, 10] on h3 "Job Fulfilment" at bounding box center [571, 8] width 124 height 9
click at [564, 48] on div "single-neutral-actions-check-2 Confirmed" at bounding box center [571, 44] width 124 height 18
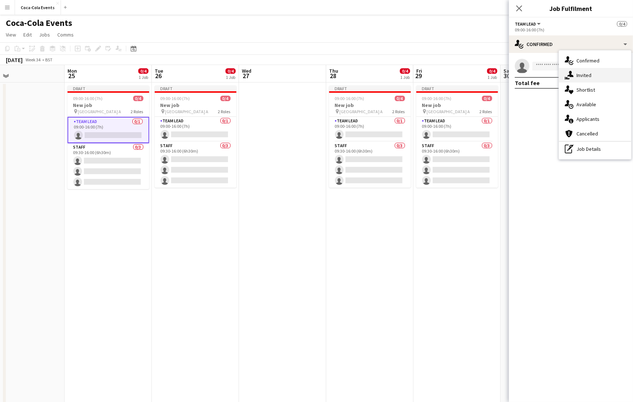
click at [591, 76] on div "single-neutral-actions-share-1 Invited" at bounding box center [595, 75] width 72 height 15
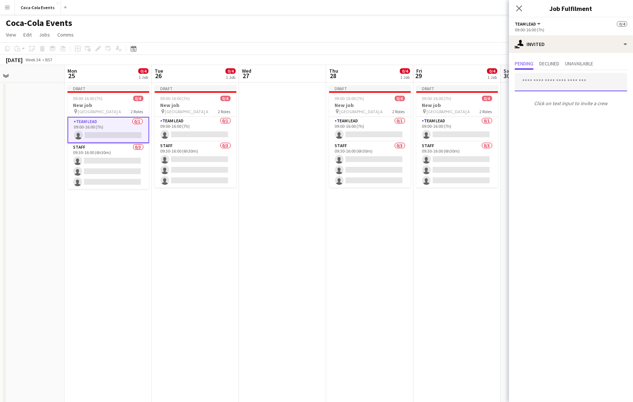
click at [560, 82] on input "text" at bounding box center [571, 82] width 112 height 18
click at [515, 73] on div at bounding box center [515, 73] width 0 height 0
type input "*****"
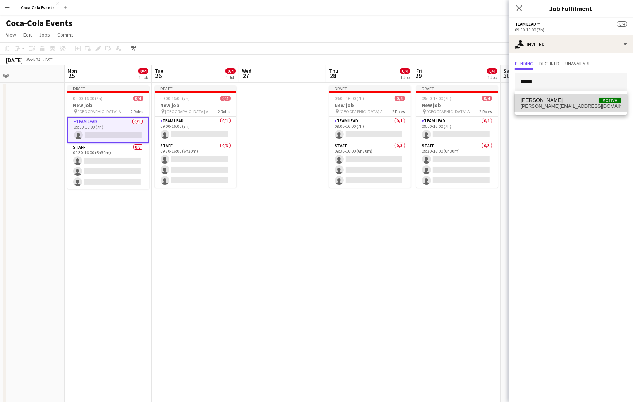
click at [539, 107] on span "[PERSON_NAME][EMAIL_ADDRESS][DOMAIN_NAME]" at bounding box center [571, 106] width 101 height 6
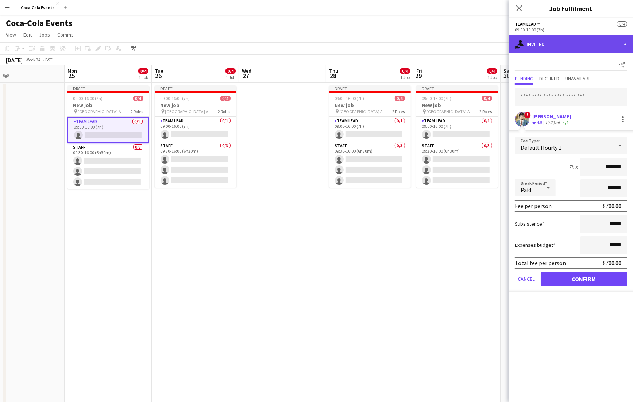
click at [543, 43] on div "single-neutral-actions-share-1 Invited" at bounding box center [571, 44] width 124 height 18
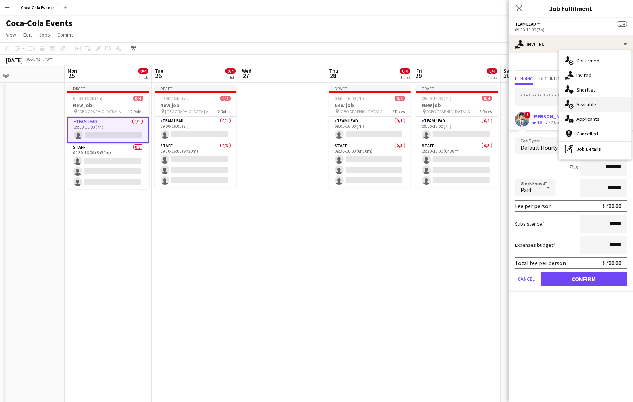
click at [577, 105] on div "single-neutral-actions-upload Available" at bounding box center [595, 104] width 72 height 15
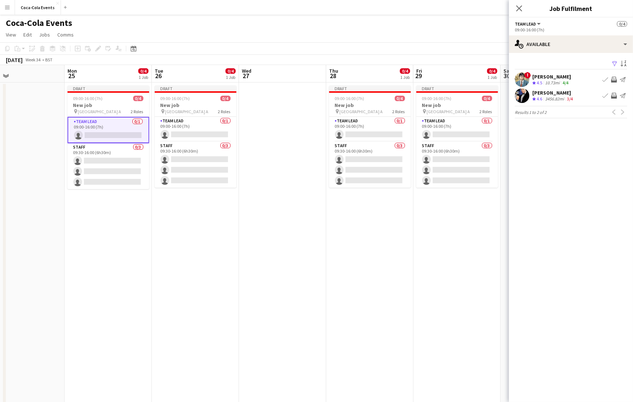
click at [541, 73] on div "! [PERSON_NAME] Crew rating 4.5 10.73mi 4/4 Book crew Invite crew Send notifica…" at bounding box center [571, 79] width 124 height 15
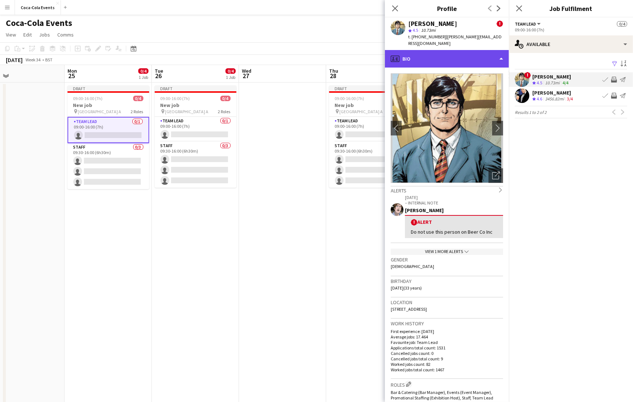
click at [460, 50] on div "profile Bio" at bounding box center [447, 59] width 124 height 18
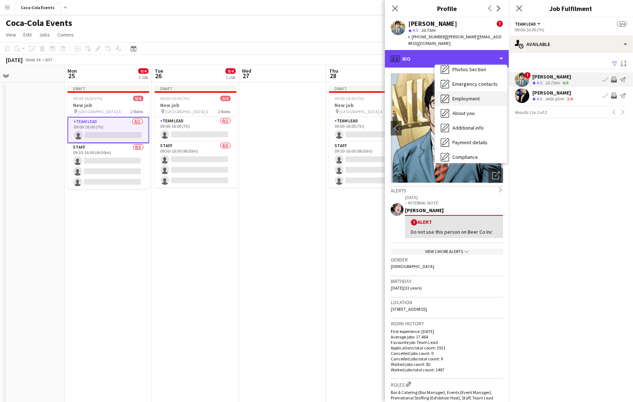
scroll to position [98, 0]
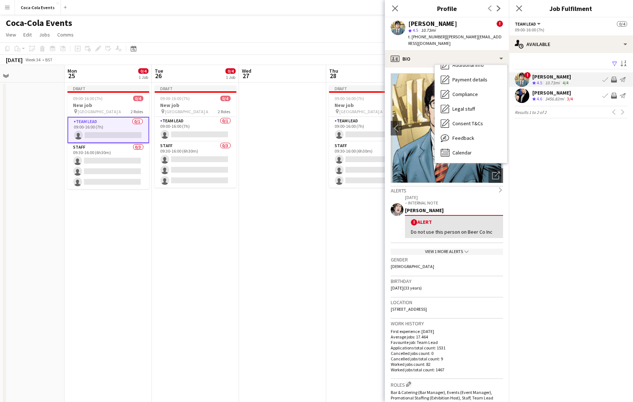
click at [458, 135] on span "Feedback" at bounding box center [463, 138] width 22 height 7
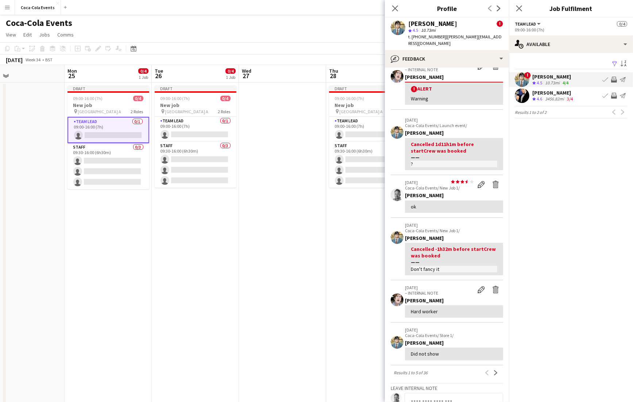
scroll to position [0, 0]
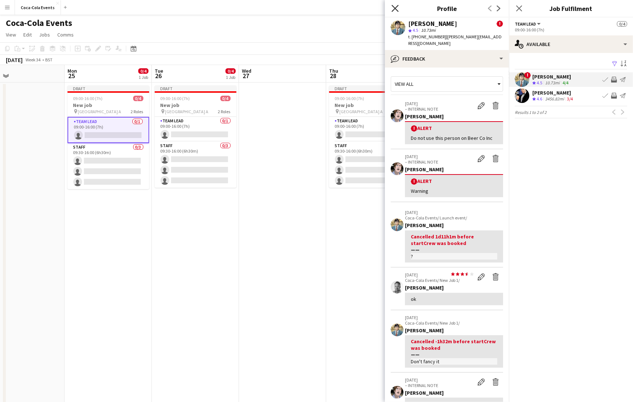
click at [395, 9] on icon "Close pop-in" at bounding box center [394, 8] width 7 height 7
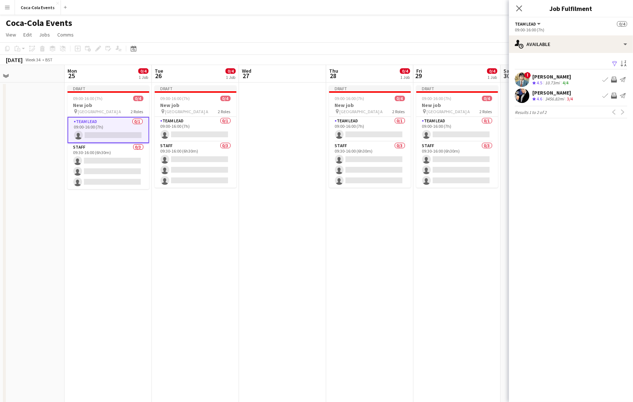
click at [566, 84] on app-skills-label "4/4" at bounding box center [566, 82] width 6 height 5
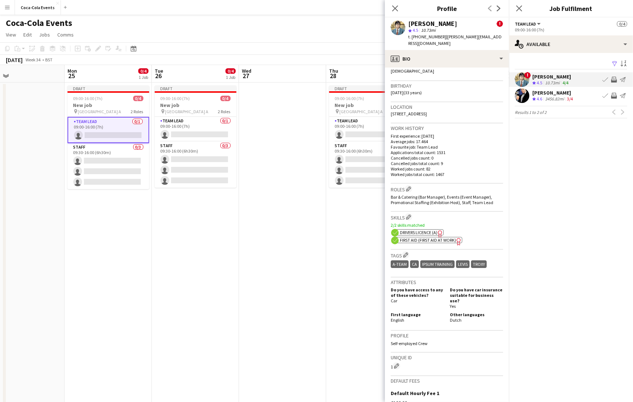
scroll to position [201, 0]
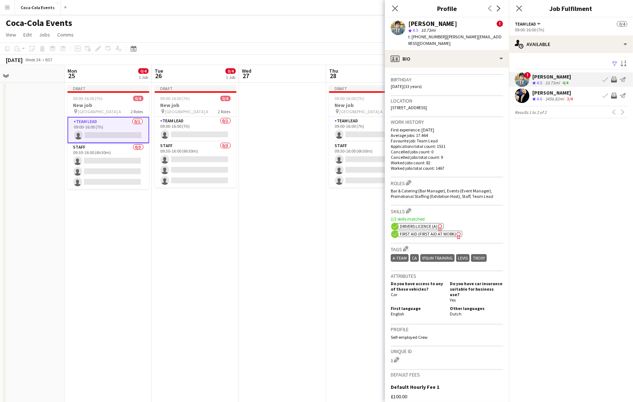
click at [572, 100] on app-skills-label "3/4" at bounding box center [570, 98] width 6 height 5
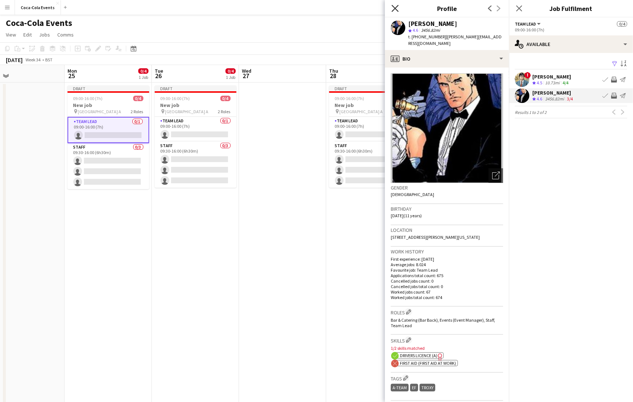
click at [394, 9] on icon at bounding box center [394, 8] width 7 height 7
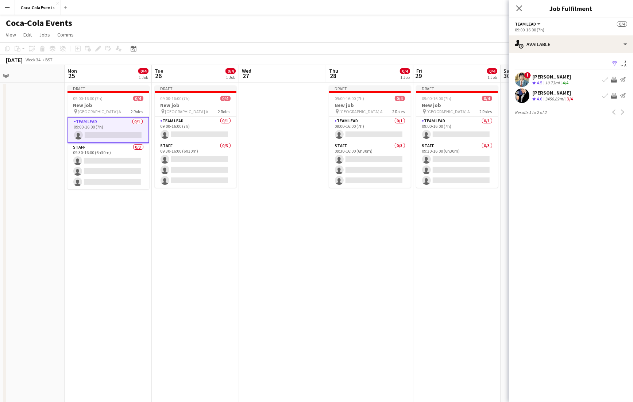
click at [553, 164] on mat-expansion-panel "users Available Filter Sort asc ! [PERSON_NAME] Crew rating 4.5 10.73mi 4/4 Boo…" at bounding box center [571, 227] width 124 height 349
click at [616, 80] on app-icon "Invite crew" at bounding box center [614, 80] width 6 height 6
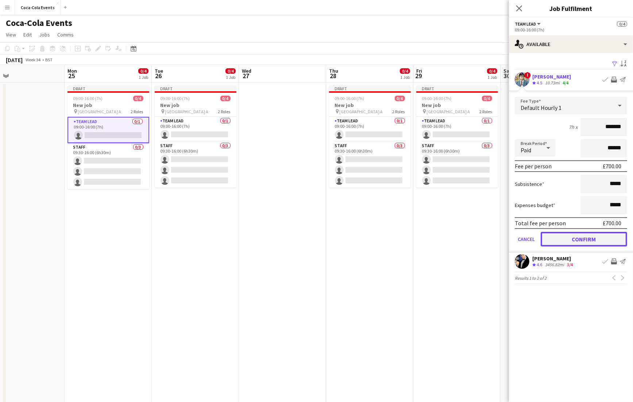
click at [584, 238] on button "Confirm" at bounding box center [584, 239] width 86 height 15
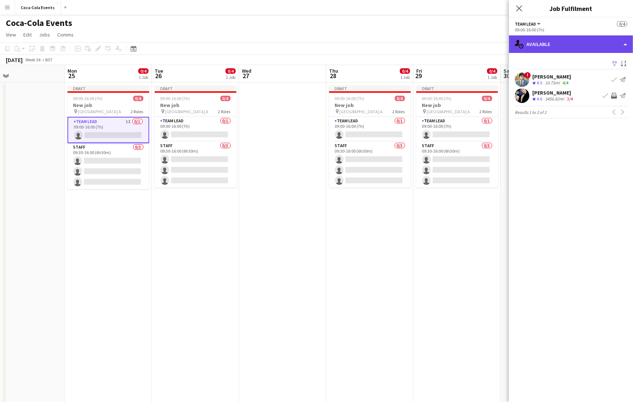
click at [546, 48] on div "single-neutral-actions-upload Available" at bounding box center [571, 44] width 124 height 18
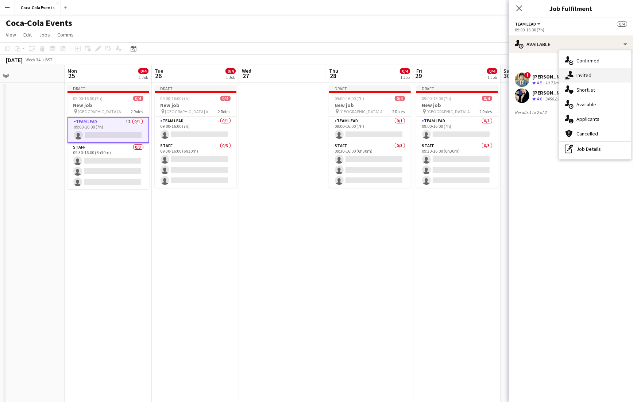
click at [583, 76] on div "single-neutral-actions-share-1 Invited" at bounding box center [595, 75] width 72 height 15
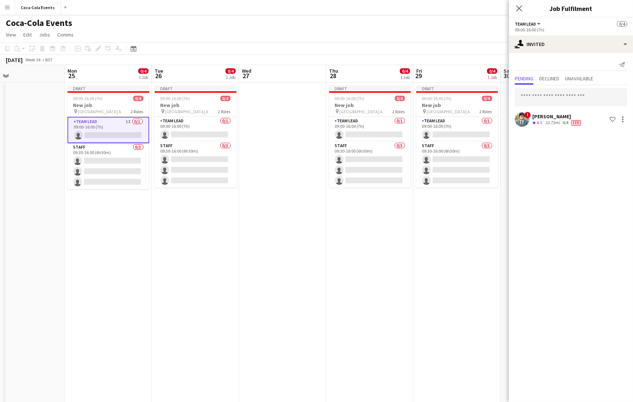
click at [208, 237] on app-date-cell "Draft 09:00-16:00 (7h) 0/4 New job pin Wembley Gate A 2 Roles Team Lead 0/1 09:…" at bounding box center [195, 254] width 87 height 345
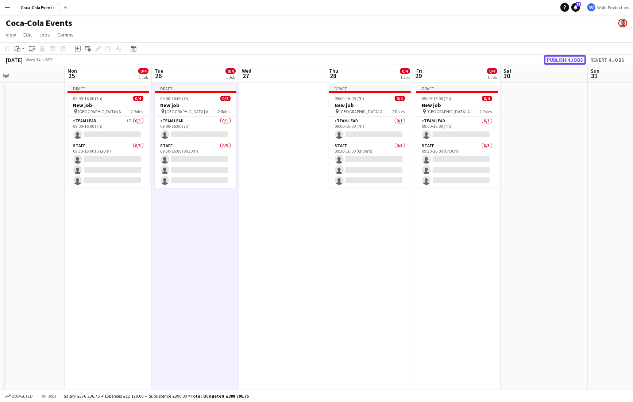
click at [569, 57] on button "Publish 4 jobs" at bounding box center [565, 59] width 42 height 9
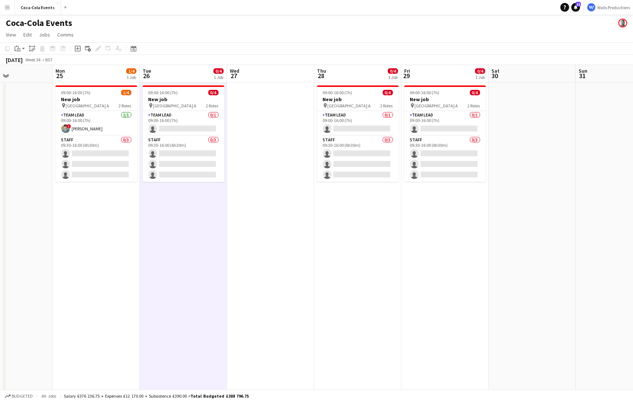
scroll to position [0, 211]
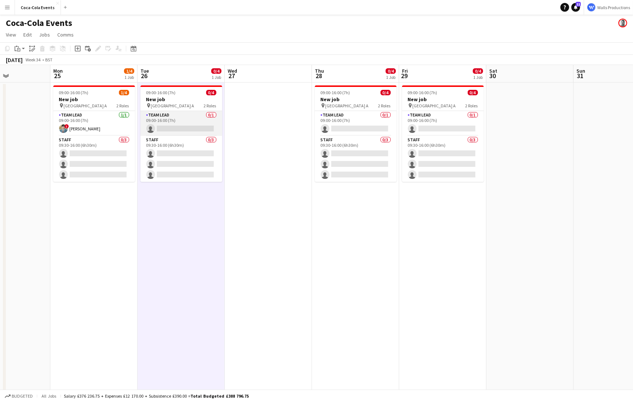
click at [176, 124] on app-card-role "Team Lead 0/1 09:00-16:00 (7h) single-neutral-actions" at bounding box center [181, 123] width 82 height 25
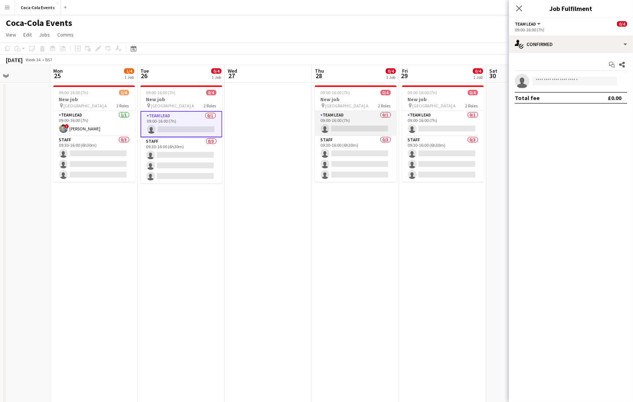
click at [354, 121] on app-card-role "Team Lead 0/1 09:00-16:00 (7h) single-neutral-actions" at bounding box center [356, 123] width 82 height 25
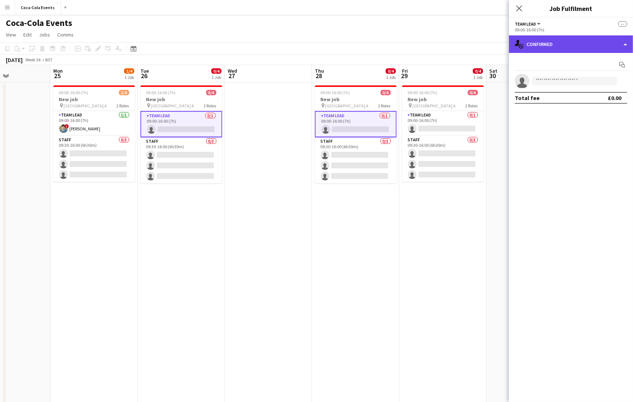
click at [579, 44] on div "single-neutral-actions-check-2 Confirmed" at bounding box center [571, 44] width 124 height 18
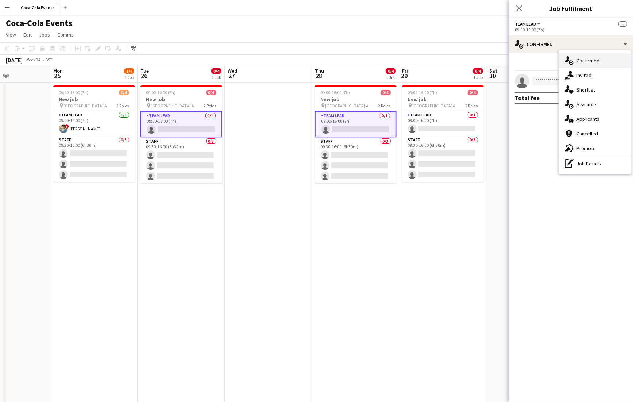
click at [589, 61] on div "single-neutral-actions-check-2 Confirmed" at bounding box center [595, 60] width 72 height 15
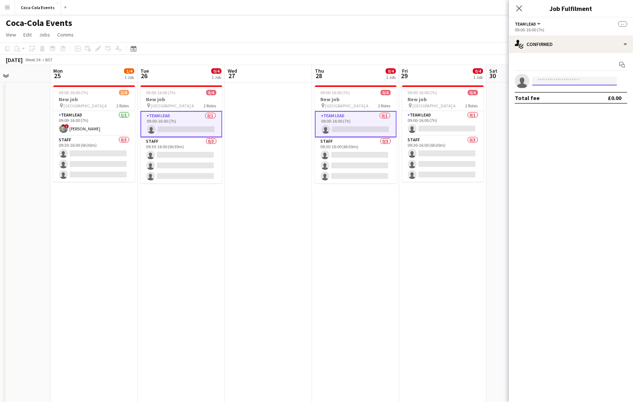
click at [551, 78] on input at bounding box center [574, 81] width 85 height 9
click at [529, 77] on div at bounding box center [529, 77] width 0 height 0
type input "*****"
click at [568, 96] on span "[PERSON_NAME][EMAIL_ADDRESS][DOMAIN_NAME]" at bounding box center [574, 97] width 73 height 6
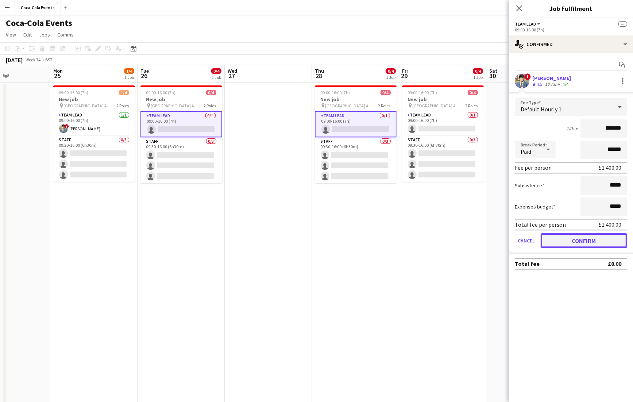
click at [582, 237] on button "Confirm" at bounding box center [584, 240] width 86 height 15
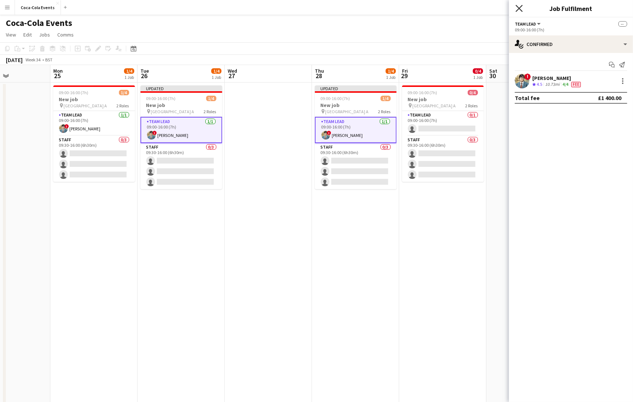
click at [518, 8] on icon at bounding box center [519, 8] width 7 height 7
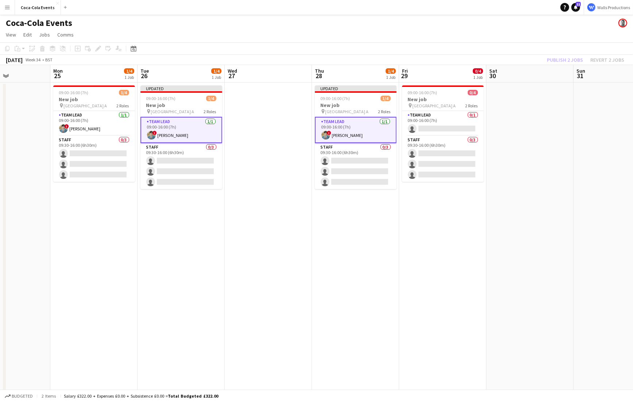
click at [279, 129] on app-date-cell at bounding box center [268, 254] width 87 height 345
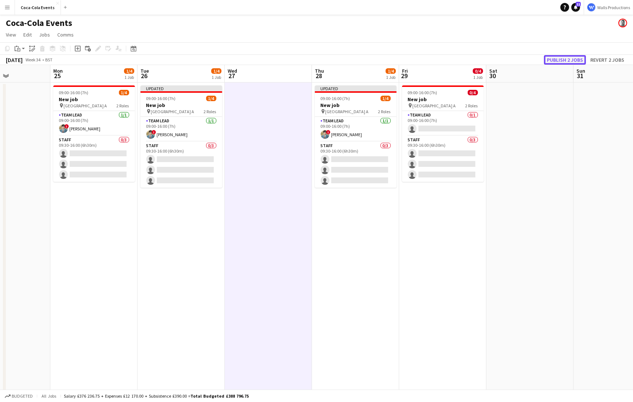
click at [559, 58] on button "Publish 2 jobs" at bounding box center [565, 59] width 42 height 9
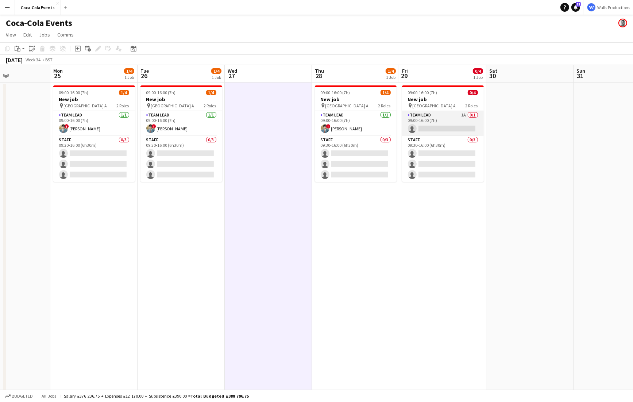
click at [464, 116] on app-card-role "Team Lead 1A 0/1 09:00-16:00 (7h) single-neutral-actions" at bounding box center [443, 123] width 82 height 25
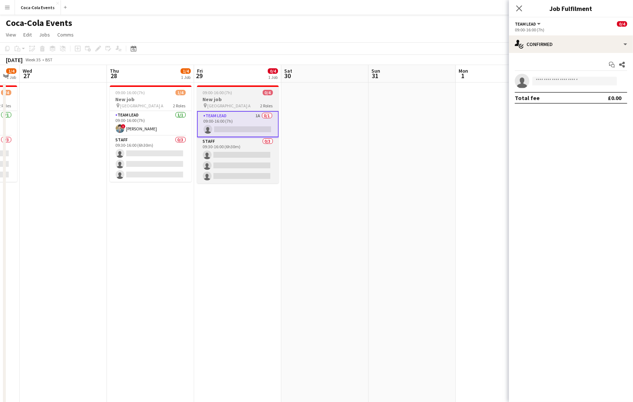
scroll to position [0, 243]
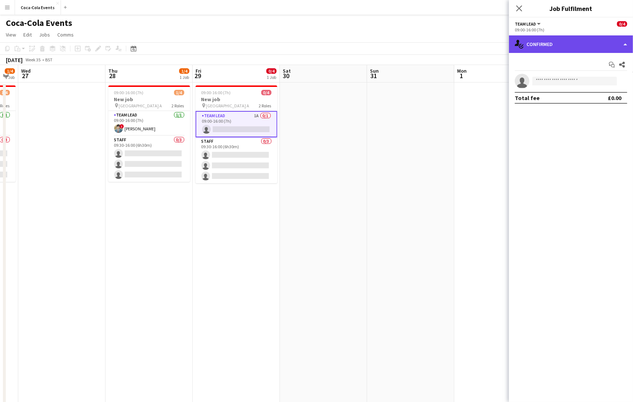
click at [546, 46] on div "single-neutral-actions-check-2 Confirmed" at bounding box center [571, 44] width 124 height 18
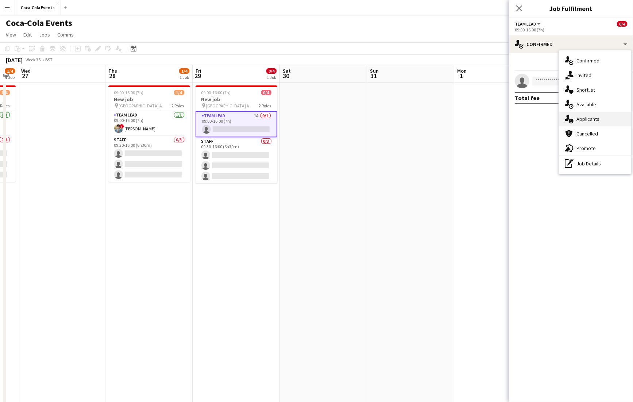
click at [582, 119] on div "single-neutral-actions-information Applicants" at bounding box center [595, 119] width 72 height 15
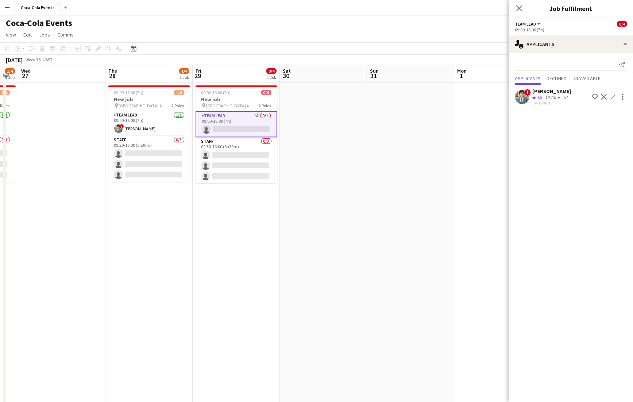
click at [614, 96] on app-icon "Confirm" at bounding box center [613, 97] width 6 height 6
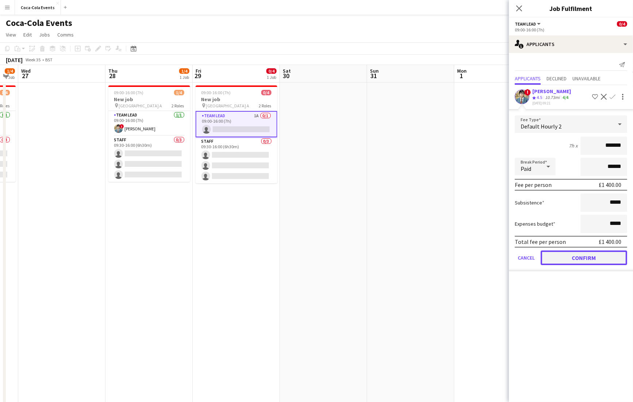
click at [580, 255] on button "Confirm" at bounding box center [584, 257] width 86 height 15
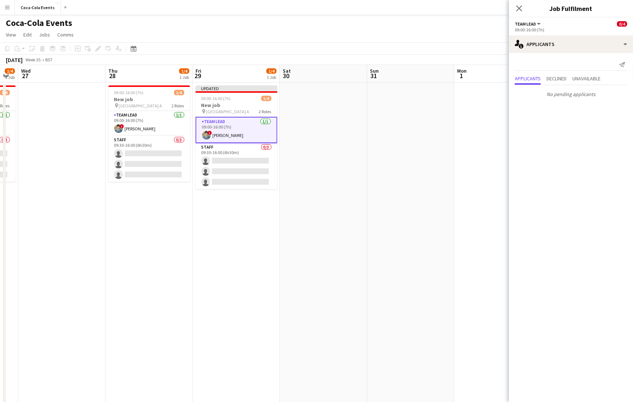
click at [396, 231] on app-date-cell at bounding box center [410, 254] width 87 height 345
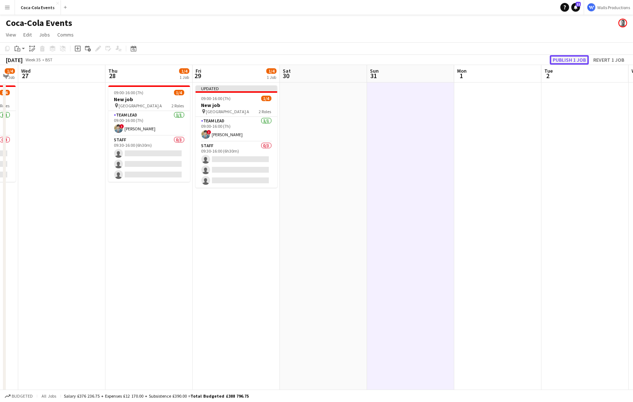
click at [558, 58] on button "Publish 1 job" at bounding box center [569, 59] width 39 height 9
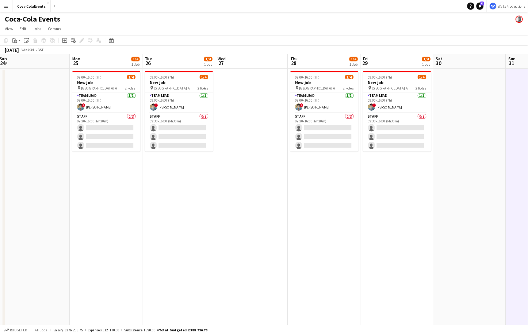
scroll to position [0, 179]
click at [117, 225] on app-date-cell "09:00-16:00 (7h) 1/4 New job pin Wembley Gate A 2 Roles Team Lead [DATE] 09:00-…" at bounding box center [126, 254] width 87 height 345
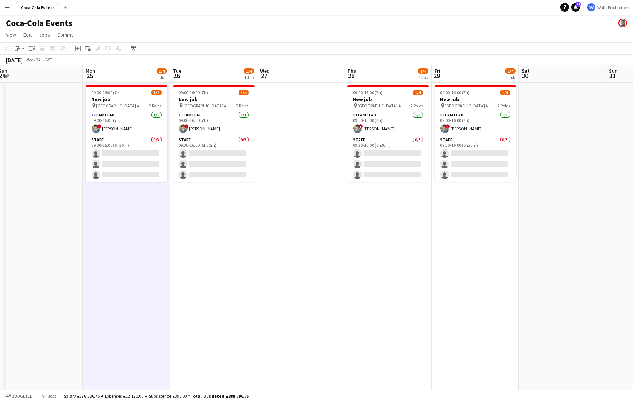
click at [7, 9] on app-icon "Menu" at bounding box center [7, 7] width 6 height 6
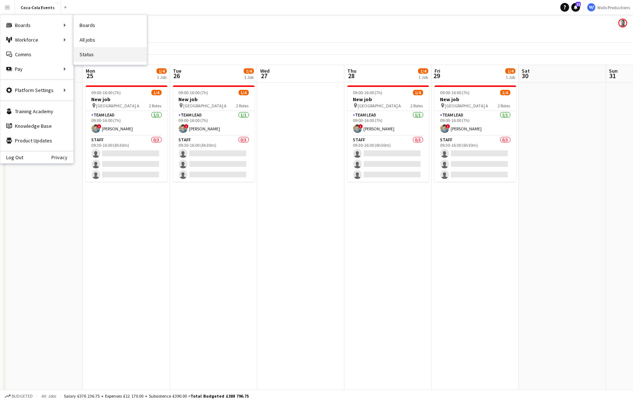
click at [91, 55] on link "Status" at bounding box center [110, 54] width 73 height 15
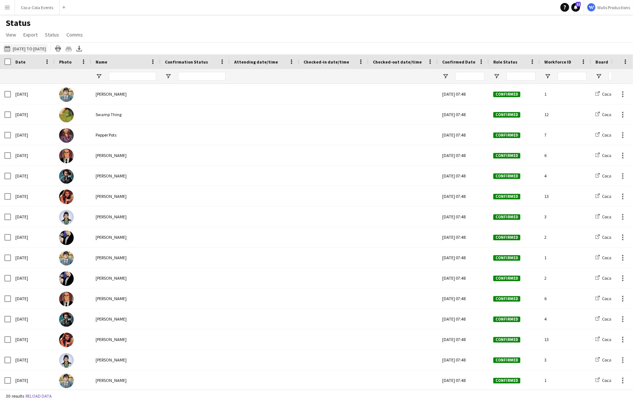
click at [42, 48] on button "[DATE] to [DATE] [DATE] to [DATE]" at bounding box center [25, 48] width 45 height 9
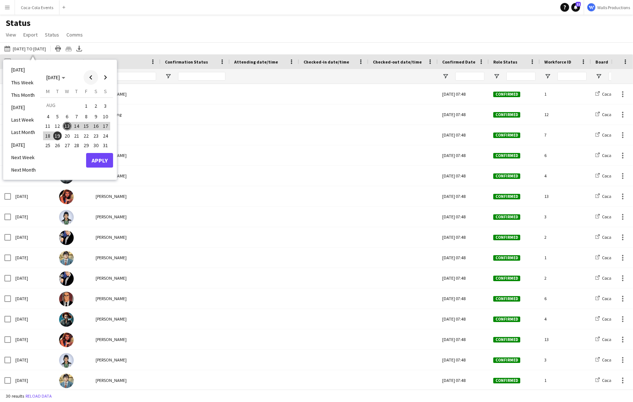
click at [88, 78] on span "Previous month" at bounding box center [91, 77] width 15 height 15
click at [50, 135] on span "19" at bounding box center [47, 135] width 9 height 9
click at [110, 72] on span "Next month" at bounding box center [105, 77] width 15 height 15
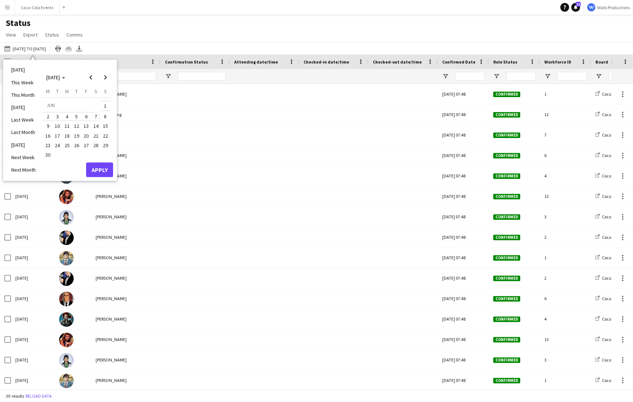
click at [99, 119] on span "7" at bounding box center [96, 116] width 9 height 9
click at [102, 168] on button "Apply" at bounding box center [99, 169] width 27 height 15
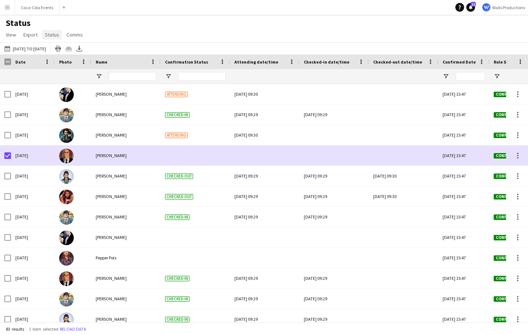
click at [54, 35] on span "Status" at bounding box center [52, 34] width 14 height 7
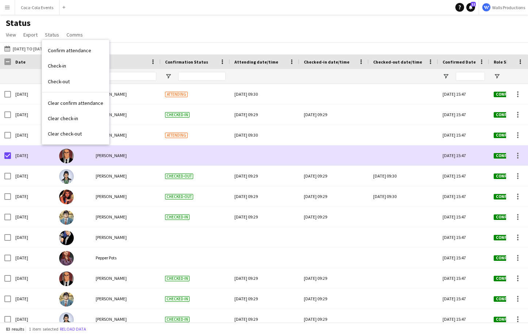
click at [143, 32] on div "Status View Views Default view Check In Job Details New view Update view Delete…" at bounding box center [264, 30] width 528 height 25
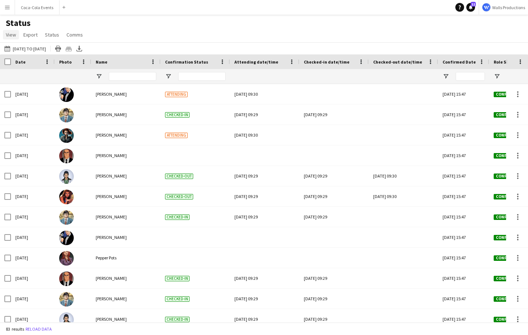
click at [13, 36] on span "View" at bounding box center [11, 34] width 10 height 7
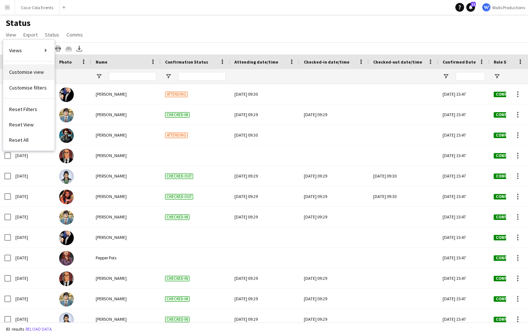
click at [12, 72] on span "Customise view" at bounding box center [26, 72] width 35 height 7
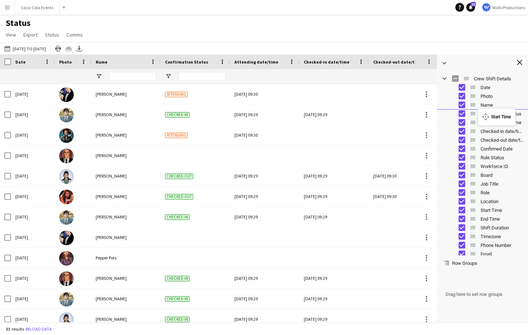
drag, startPoint x: 472, startPoint y: 212, endPoint x: 481, endPoint y: 112, distance: 100.0
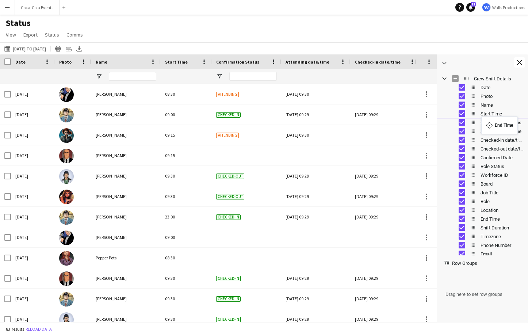
drag, startPoint x: 471, startPoint y: 219, endPoint x: 484, endPoint y: 120, distance: 99.3
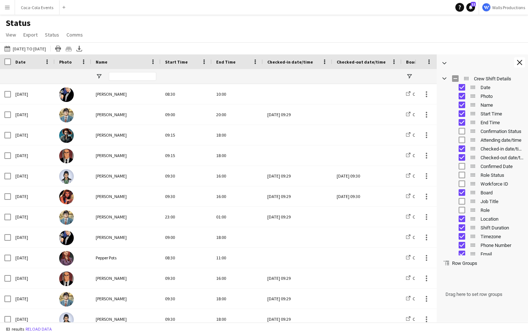
click at [462, 239] on div "Timezone" at bounding box center [488, 236] width 72 height 9
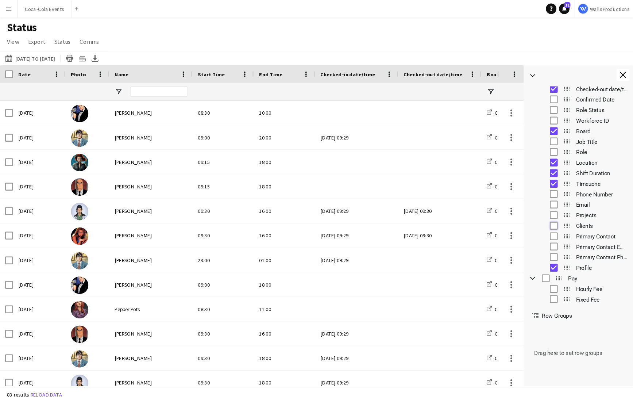
scroll to position [94, 0]
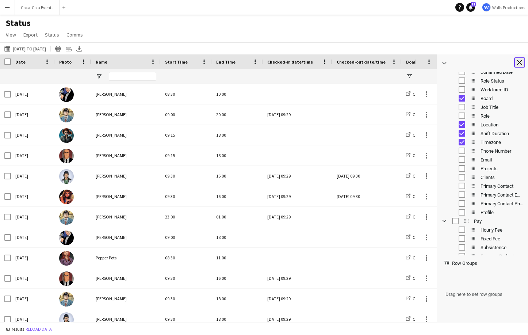
click at [521, 63] on app-icon "Close tool panel" at bounding box center [519, 62] width 5 height 5
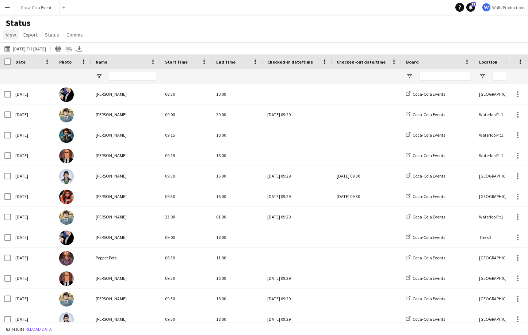
click at [8, 34] on span "View" at bounding box center [11, 34] width 10 height 7
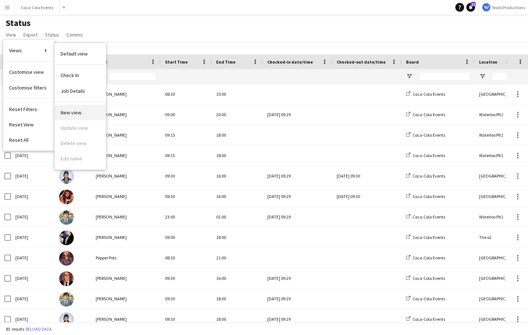
click at [73, 113] on span "New view" at bounding box center [71, 112] width 21 height 7
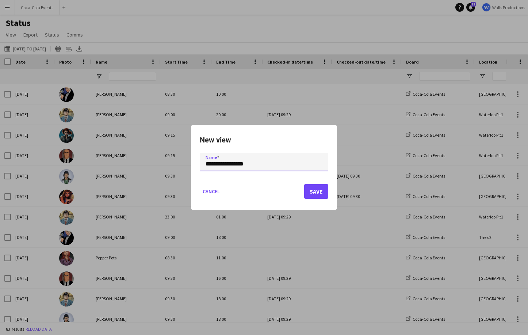
type input "**********"
click at [320, 193] on button "Save" at bounding box center [316, 191] width 24 height 15
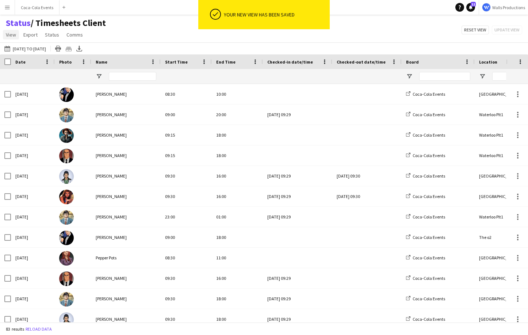
click at [9, 39] on link "View" at bounding box center [11, 34] width 16 height 9
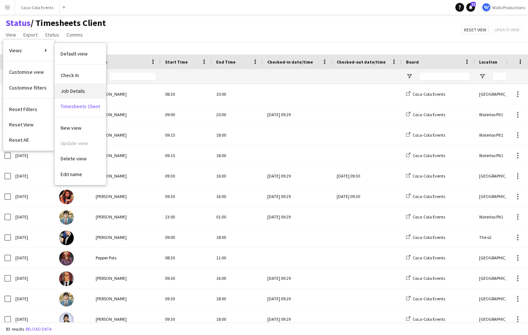
click at [78, 94] on span "Job Details" at bounding box center [73, 91] width 24 height 7
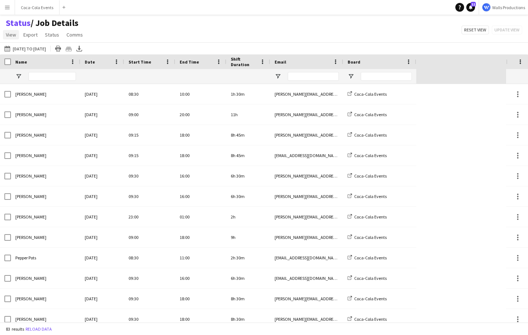
click at [13, 32] on span "View" at bounding box center [11, 34] width 10 height 7
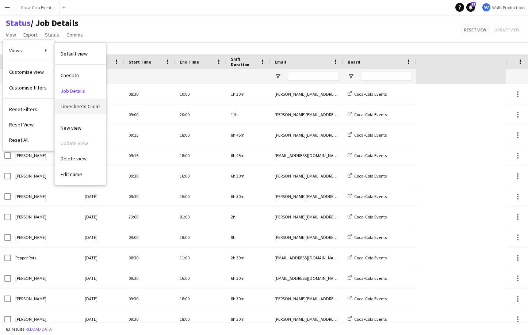
click at [78, 104] on span "Timesheets Client" at bounding box center [80, 106] width 39 height 7
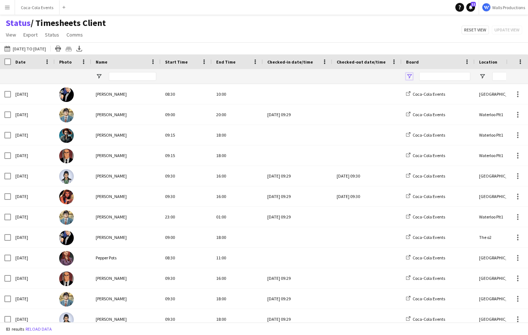
click at [409, 76] on span "Open Filter Menu" at bounding box center [409, 76] width 7 height 7
click at [361, 36] on div "Status / Timesheets Client View Views Default view Check In Job Details Timeshe…" at bounding box center [264, 30] width 528 height 25
click at [82, 49] on icon "Export XLSX" at bounding box center [79, 49] width 6 height 6
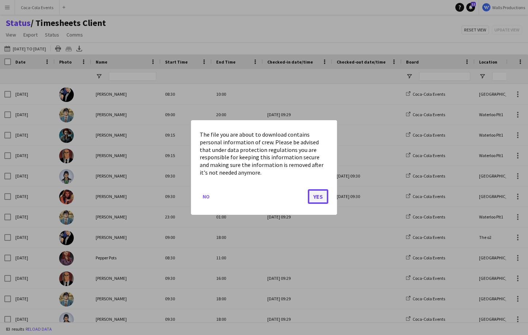
click at [318, 195] on button "Yes" at bounding box center [318, 196] width 20 height 15
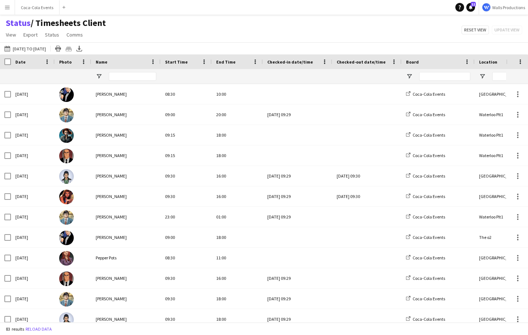
click at [9, 8] on app-icon "Menu" at bounding box center [7, 7] width 6 height 6
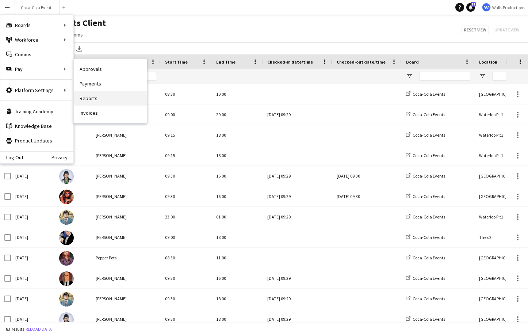
click at [92, 99] on link "Reports" at bounding box center [110, 98] width 73 height 15
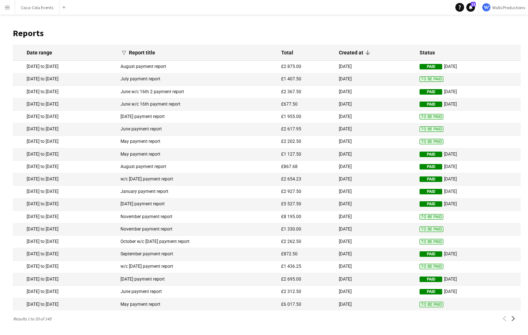
click at [4, 7] on button "Menu" at bounding box center [7, 7] width 15 height 15
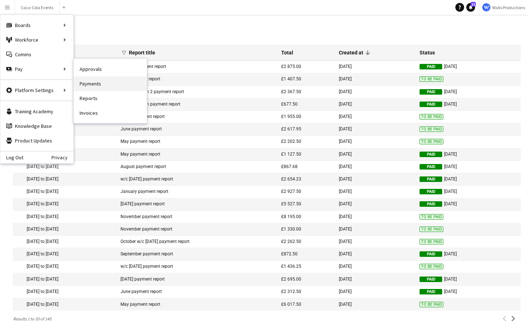
click at [101, 87] on link "Payments" at bounding box center [110, 83] width 73 height 15
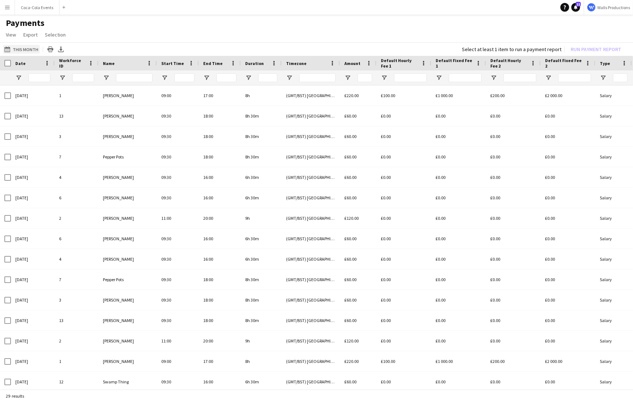
click at [17, 51] on button "This Month This Month" at bounding box center [21, 49] width 37 height 9
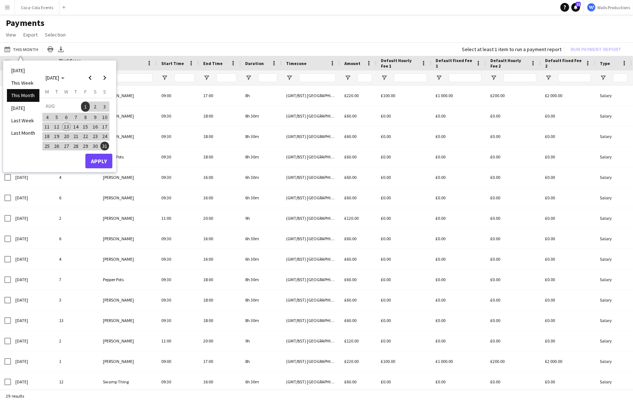
click at [145, 27] on h1 "Payments" at bounding box center [316, 23] width 633 height 11
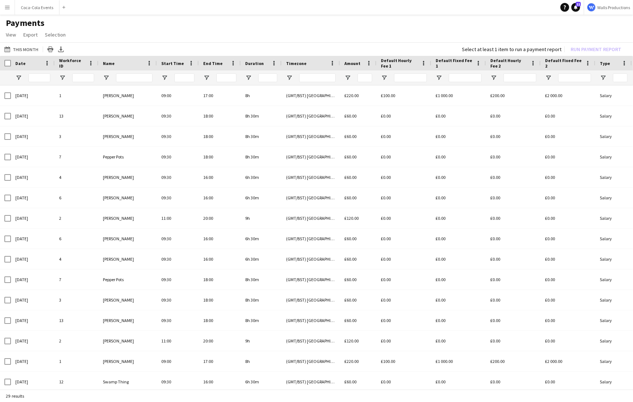
click at [8, 9] on app-icon "Menu" at bounding box center [7, 7] width 6 height 6
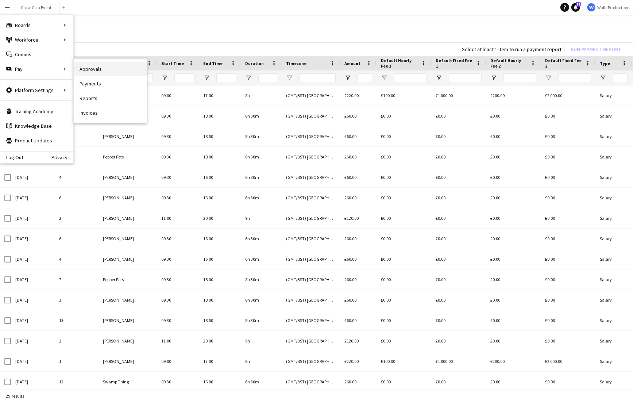
click at [94, 70] on link "Approvals" at bounding box center [110, 69] width 73 height 15
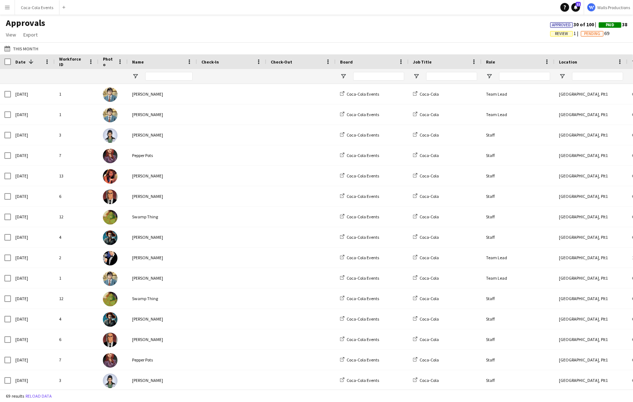
click at [560, 34] on span "Review" at bounding box center [561, 33] width 13 height 5
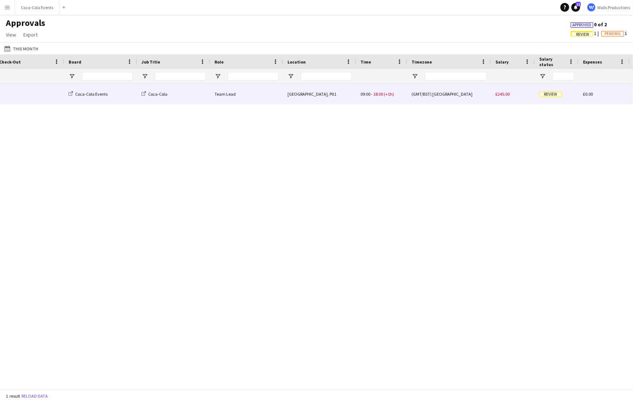
click at [381, 94] on span "18:00" at bounding box center [378, 93] width 10 height 5
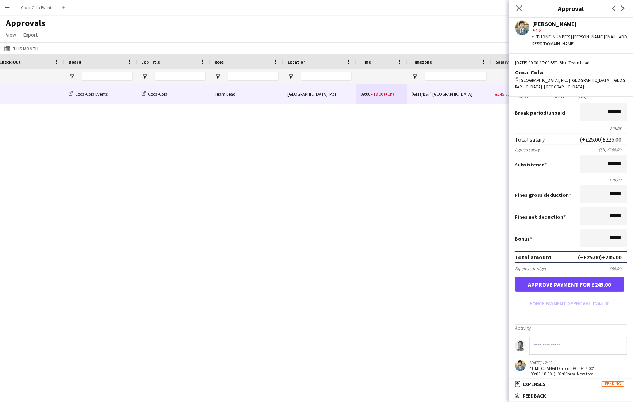
drag, startPoint x: 560, startPoint y: 368, endPoint x: 529, endPoint y: 355, distance: 33.5
click at [529, 360] on div "[DATE] 12:15 "TIME CHANGED from '09:00-17:00' to '09:00-18:00' (+01:00hrs). New…" at bounding box center [560, 371] width 90 height 22
click at [347, 235] on div "Coca-Cola Events Coca-Cola Team Lead Waterloo, Plt1 09:00 - 18:00 (+1h) (GMT/BS…" at bounding box center [316, 236] width 633 height 305
click at [518, 8] on icon at bounding box center [519, 8] width 7 height 7
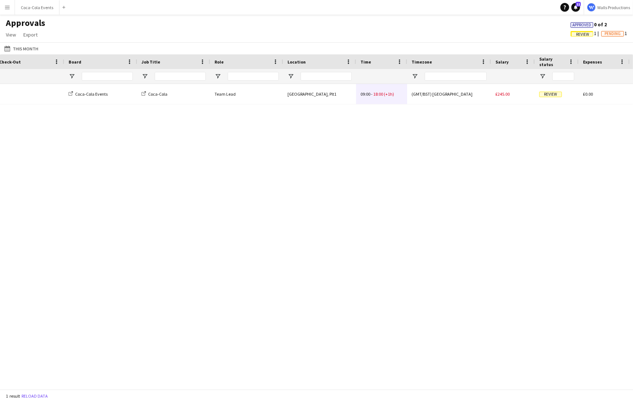
click at [9, 7] on app-icon "Menu" at bounding box center [7, 7] width 6 height 6
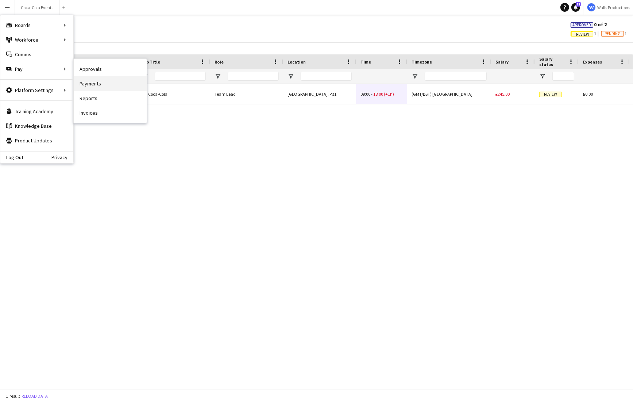
click at [96, 84] on link "Payments" at bounding box center [110, 83] width 73 height 15
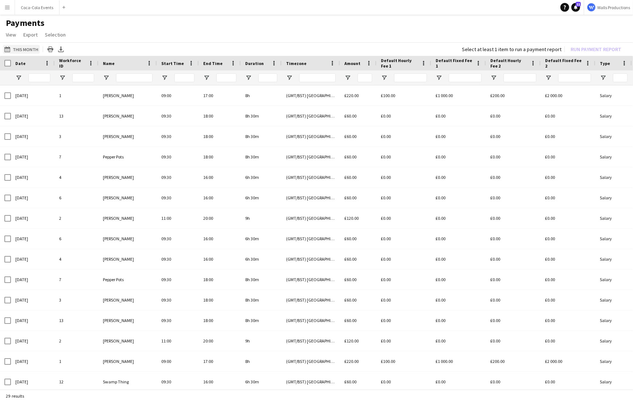
click at [24, 50] on button "This Month This Month" at bounding box center [21, 49] width 37 height 9
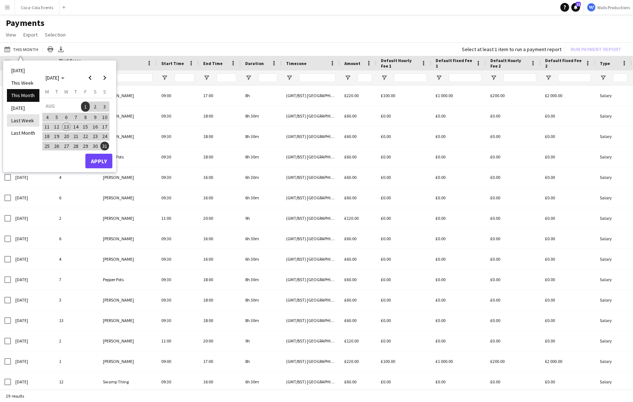
click at [24, 119] on li "Last Week" at bounding box center [23, 120] width 32 height 12
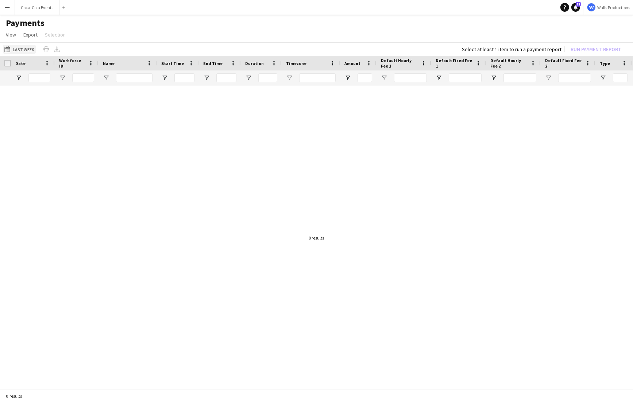
click at [20, 51] on button "This Month Last Week" at bounding box center [19, 49] width 33 height 9
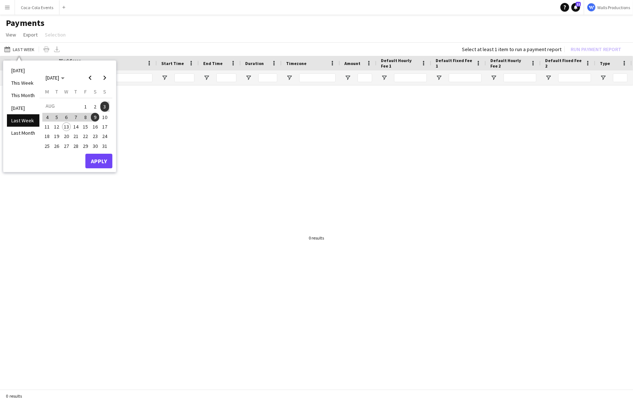
click at [84, 107] on span "1" at bounding box center [85, 106] width 9 height 10
click at [94, 106] on span "2" at bounding box center [95, 106] width 9 height 10
click at [107, 157] on button "Apply" at bounding box center [98, 161] width 27 height 15
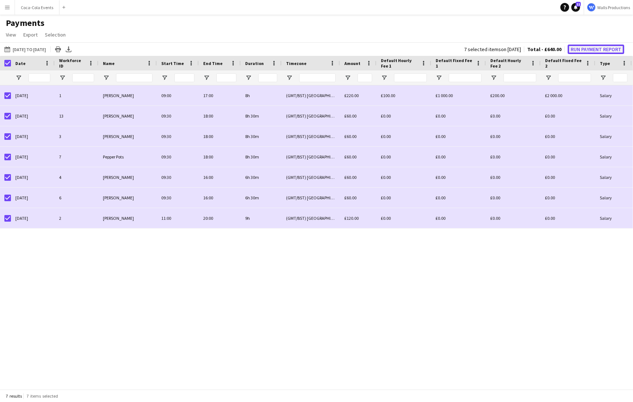
click at [587, 48] on button "Run Payment Report" at bounding box center [596, 49] width 57 height 9
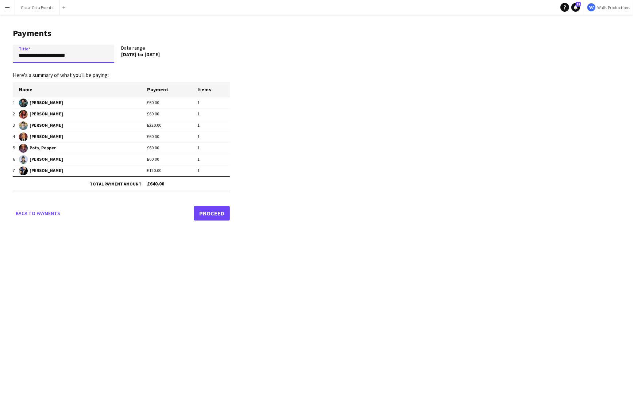
drag, startPoint x: 85, startPoint y: 55, endPoint x: 0, endPoint y: 55, distance: 84.6
click at [0, 55] on main "**********" at bounding box center [118, 123] width 237 height 217
click at [5, 9] on app-icon "Menu" at bounding box center [7, 7] width 6 height 6
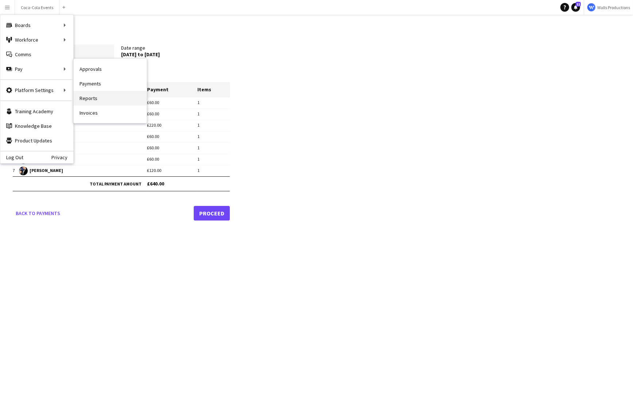
click at [98, 99] on link "Reports" at bounding box center [110, 98] width 73 height 15
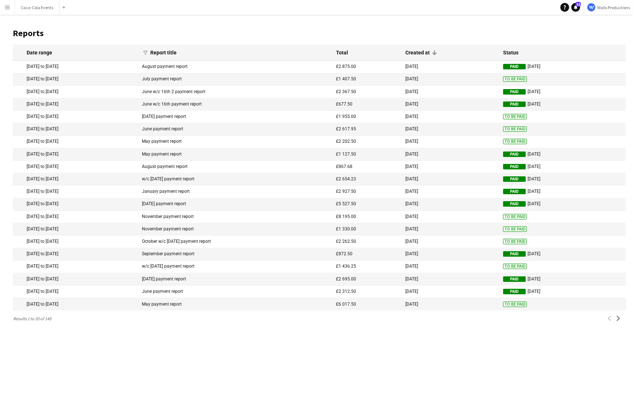
click at [55, 79] on mat-cell "[DATE] to [DATE]" at bounding box center [76, 79] width 126 height 12
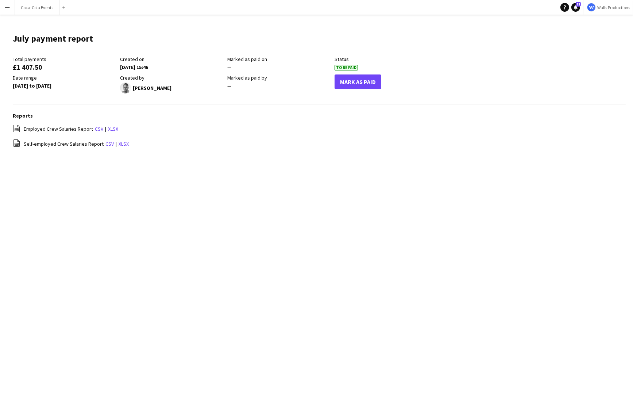
drag, startPoint x: 23, startPoint y: 131, endPoint x: 90, endPoint y: 130, distance: 66.8
click at [90, 130] on div "file-spreadsheet Employed Crew Salaries Report csv | xlsx" at bounding box center [319, 128] width 613 height 9
click at [65, 146] on span "Self-employed Crew Salaries Report" at bounding box center [64, 143] width 80 height 7
drag, startPoint x: 27, startPoint y: 144, endPoint x: 67, endPoint y: 144, distance: 40.5
click at [67, 144] on span "Self-employed Crew Salaries Report" at bounding box center [64, 143] width 80 height 7
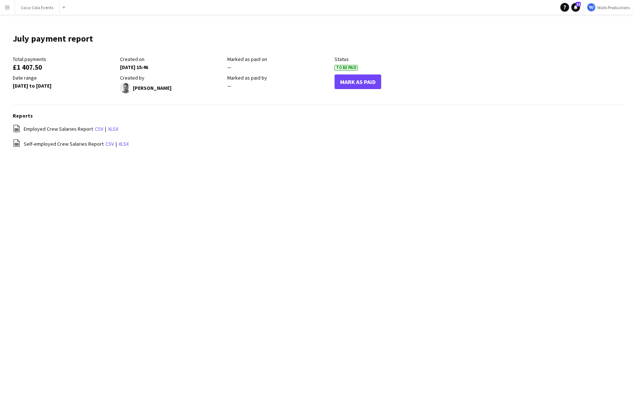
drag, startPoint x: 37, startPoint y: 130, endPoint x: 59, endPoint y: 130, distance: 22.3
click at [59, 130] on span "Employed Crew Salaries Report" at bounding box center [58, 129] width 69 height 7
click at [99, 127] on link "csv" at bounding box center [99, 129] width 8 height 7
click at [9, 11] on button "Menu" at bounding box center [7, 7] width 15 height 15
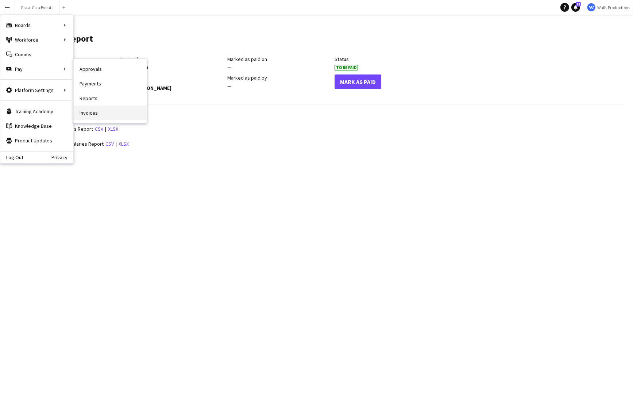
click at [94, 115] on link "Invoices" at bounding box center [110, 112] width 73 height 15
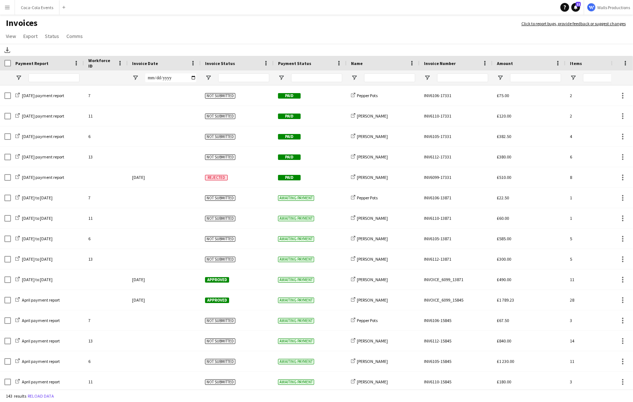
click at [7, 8] on app-icon "Menu" at bounding box center [7, 7] width 6 height 6
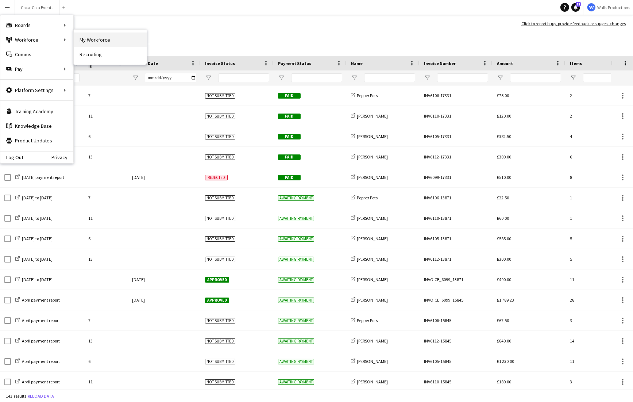
click at [92, 39] on link "My Workforce" at bounding box center [110, 39] width 73 height 15
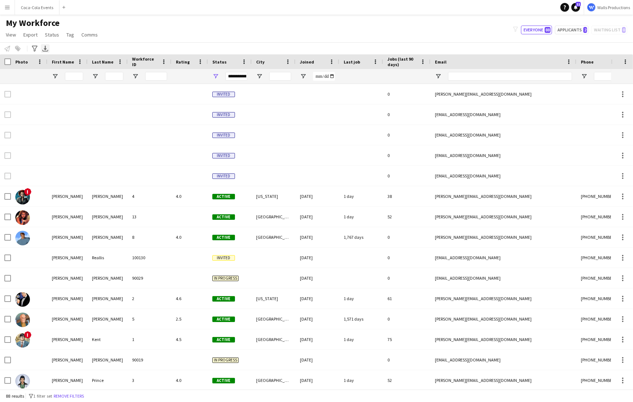
click at [46, 48] on icon "Export XLSX" at bounding box center [45, 49] width 6 height 6
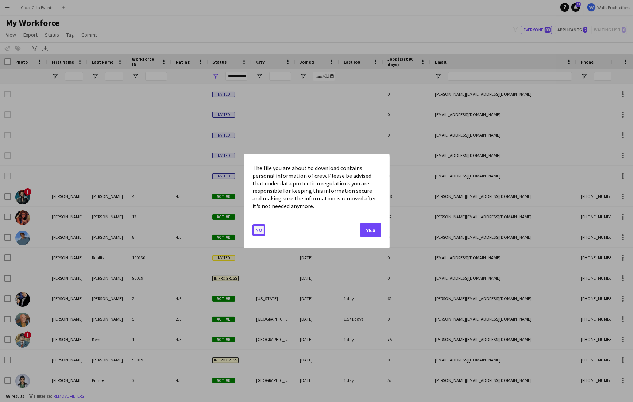
click at [260, 229] on button "No" at bounding box center [258, 230] width 13 height 12
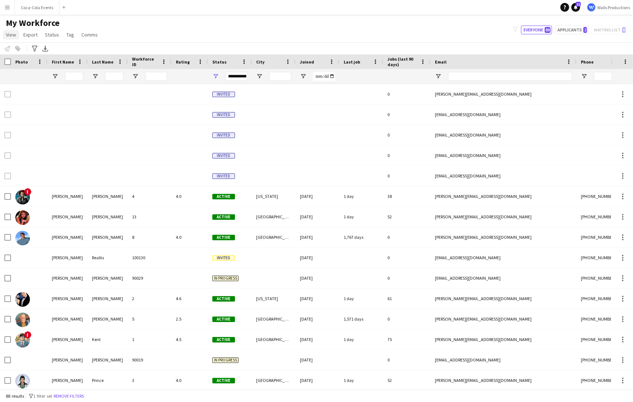
click at [13, 37] on span "View" at bounding box center [11, 34] width 10 height 7
click at [154, 31] on div "My Workforce View Views Default view New view Update view Delete view Edit name…" at bounding box center [316, 30] width 633 height 25
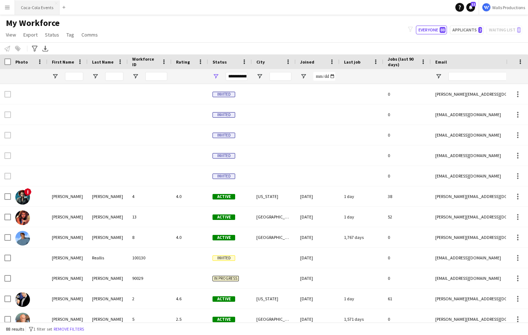
click at [38, 11] on button "Coca-Cola Events Close" at bounding box center [37, 7] width 45 height 14
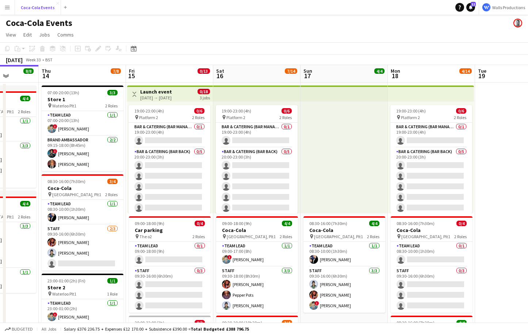
scroll to position [0, 311]
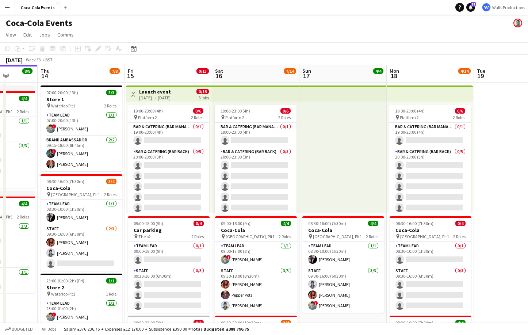
click at [5, 9] on app-icon "Menu" at bounding box center [7, 7] width 6 height 6
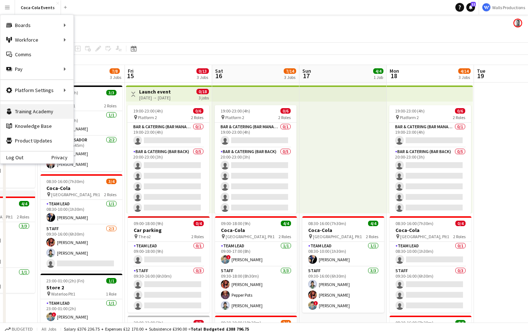
click at [24, 118] on link "Training Academy Training Academy" at bounding box center [36, 111] width 73 height 15
